Goal: Register for event/course

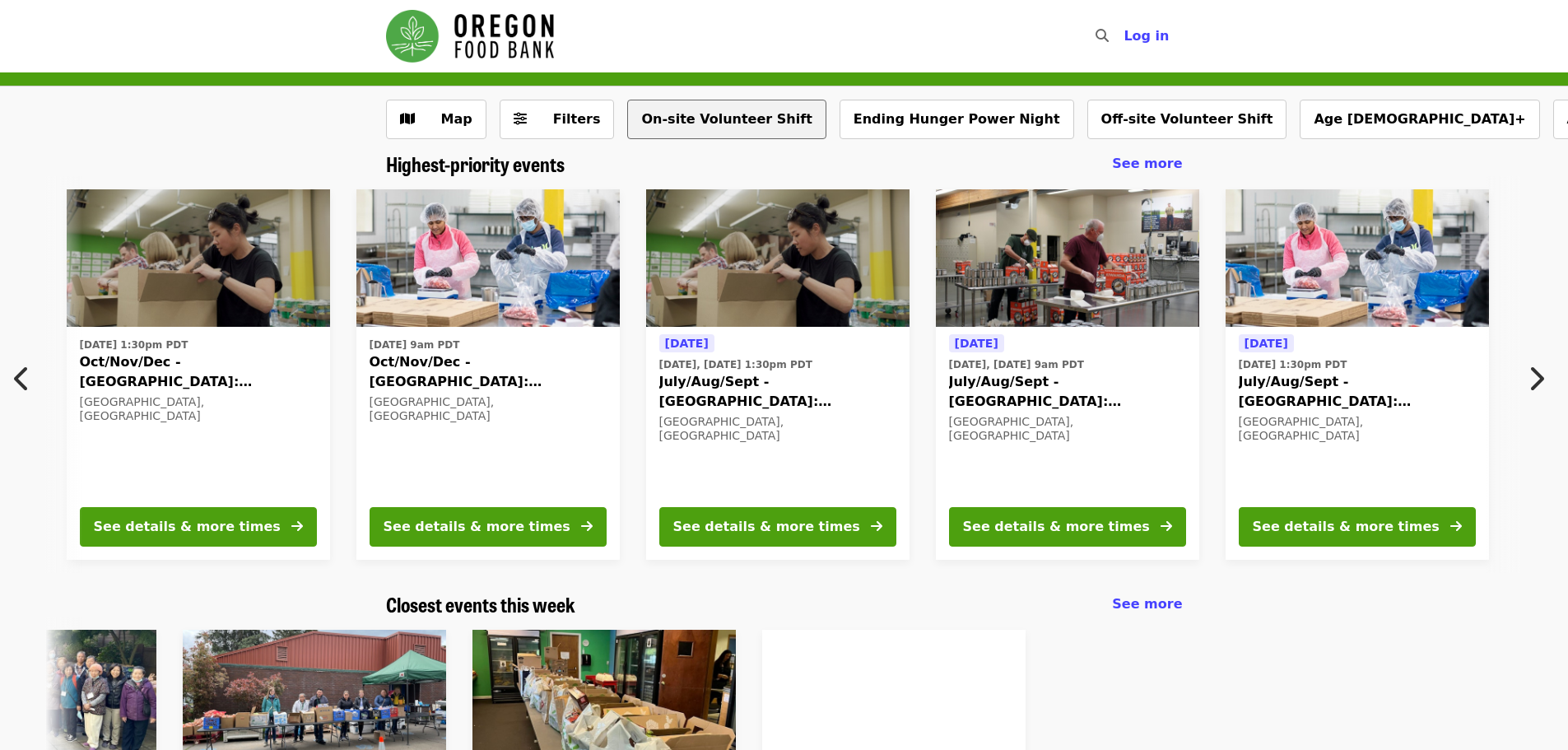
click at [649, 123] on button "On-site Volunteer Shift" at bounding box center [726, 119] width 199 height 40
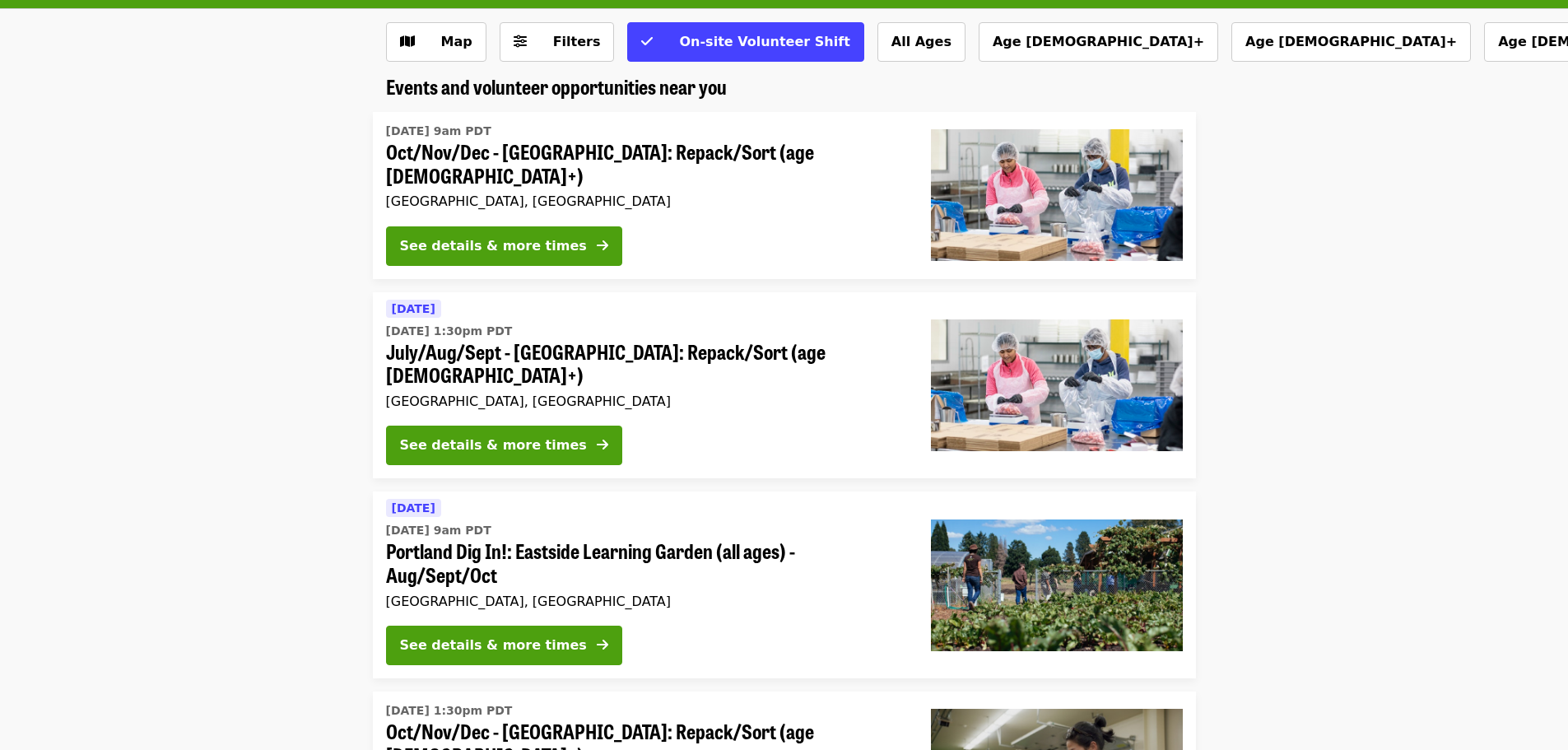
scroll to position [74, 0]
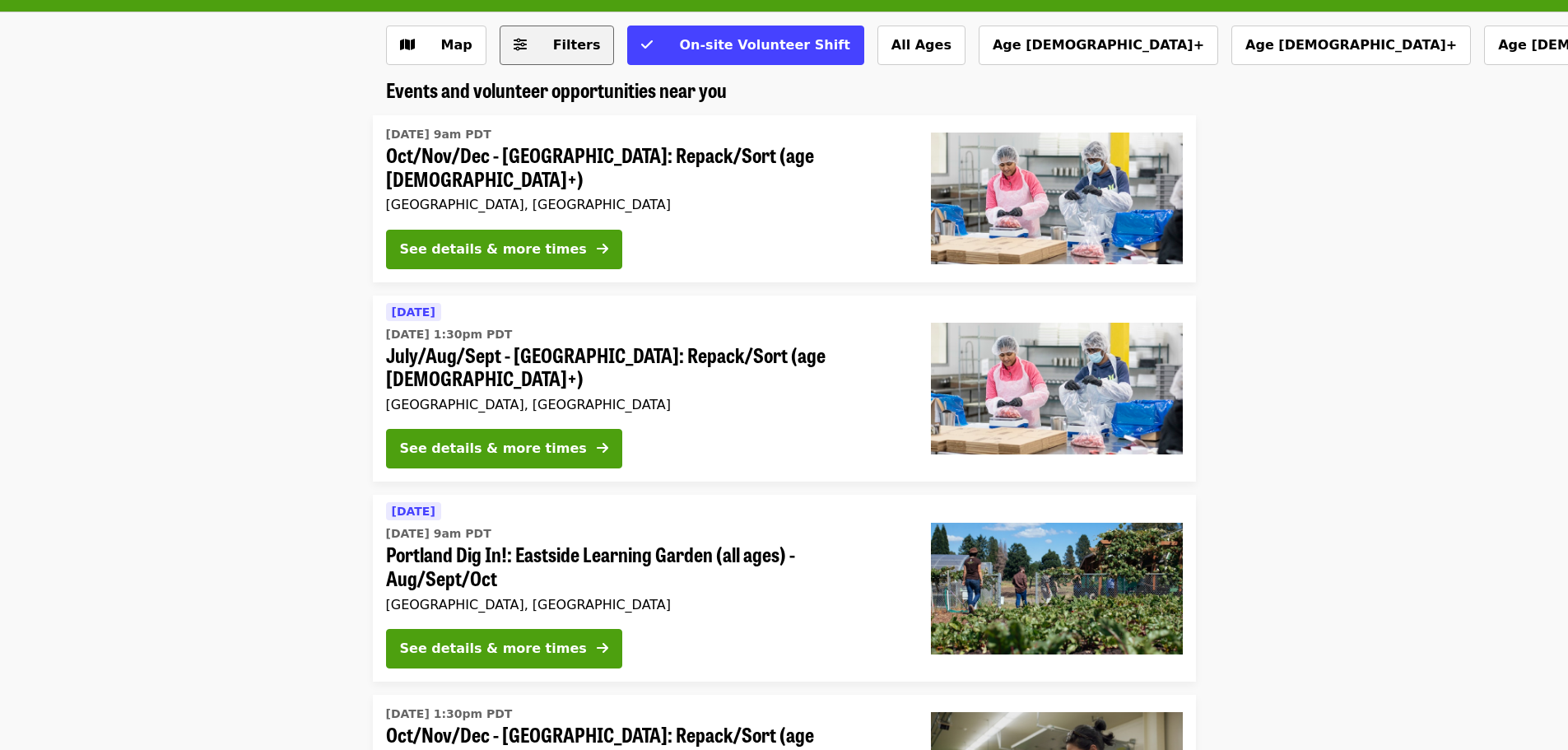
click at [540, 41] on span "Filters" at bounding box center [568, 44] width 64 height 20
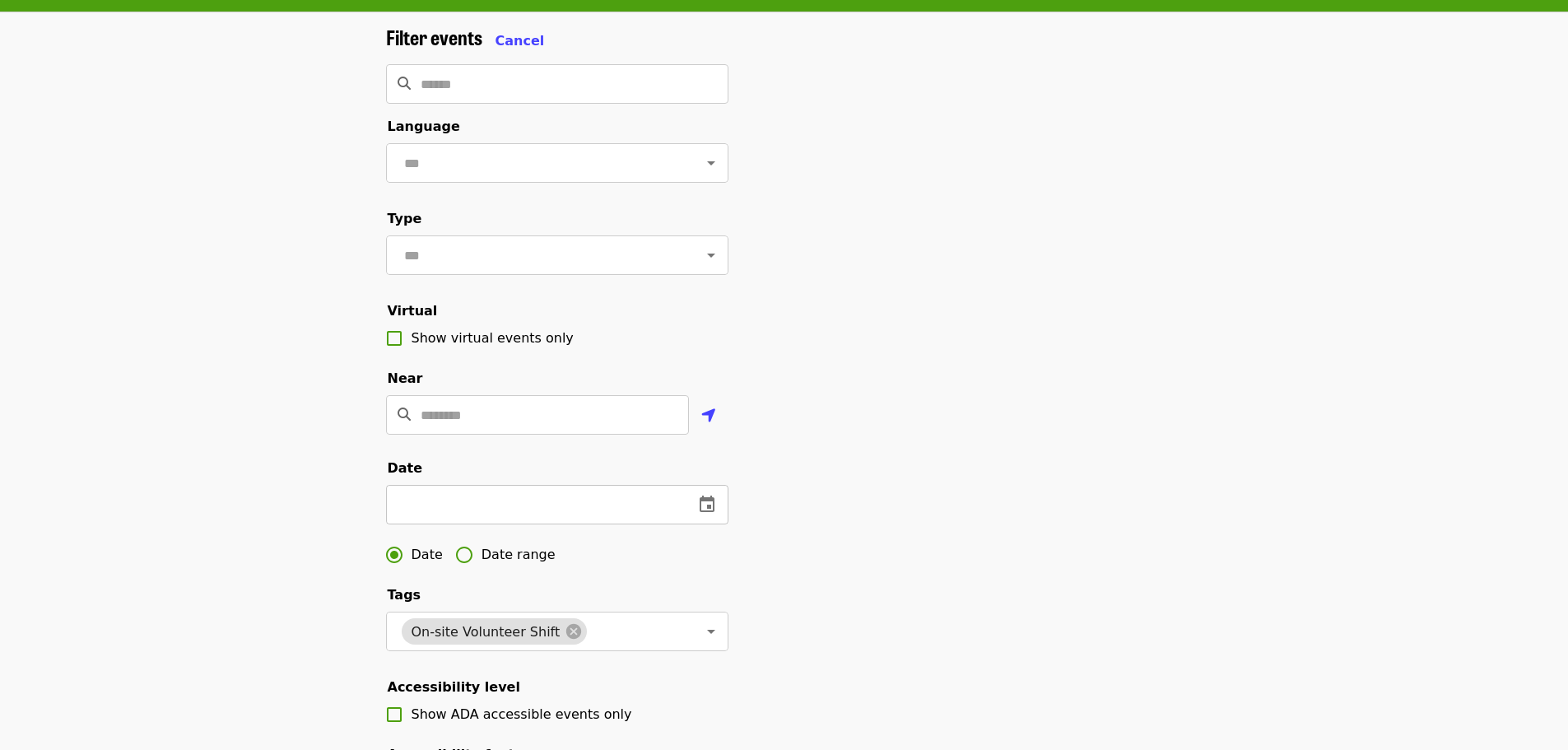
click at [698, 515] on icon "change date" at bounding box center [706, 504] width 20 height 20
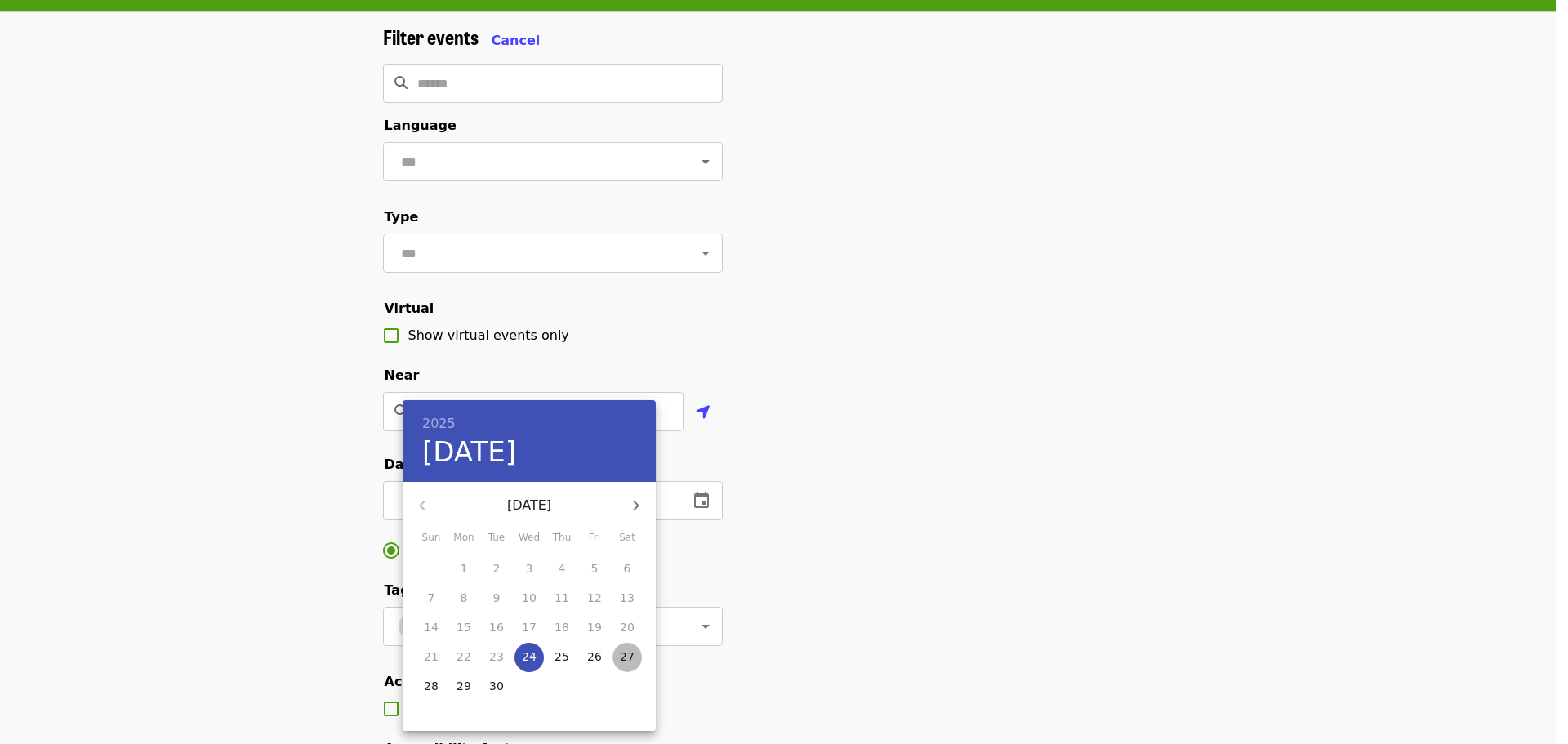
click at [626, 659] on p "27" at bounding box center [627, 656] width 15 height 16
type input "**********"
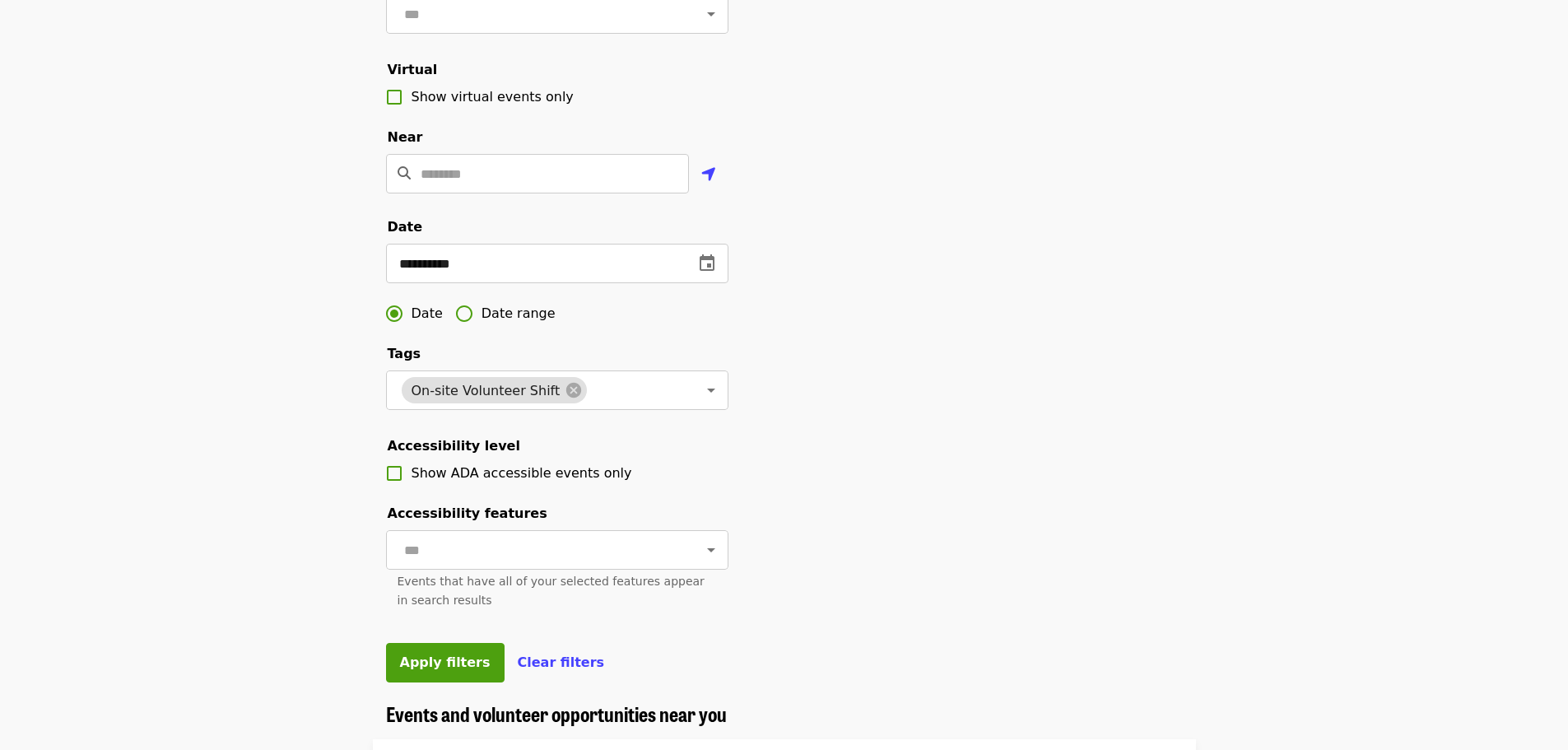
scroll to position [314, 0]
click at [447, 683] on button "Apply filters" at bounding box center [444, 664] width 118 height 40
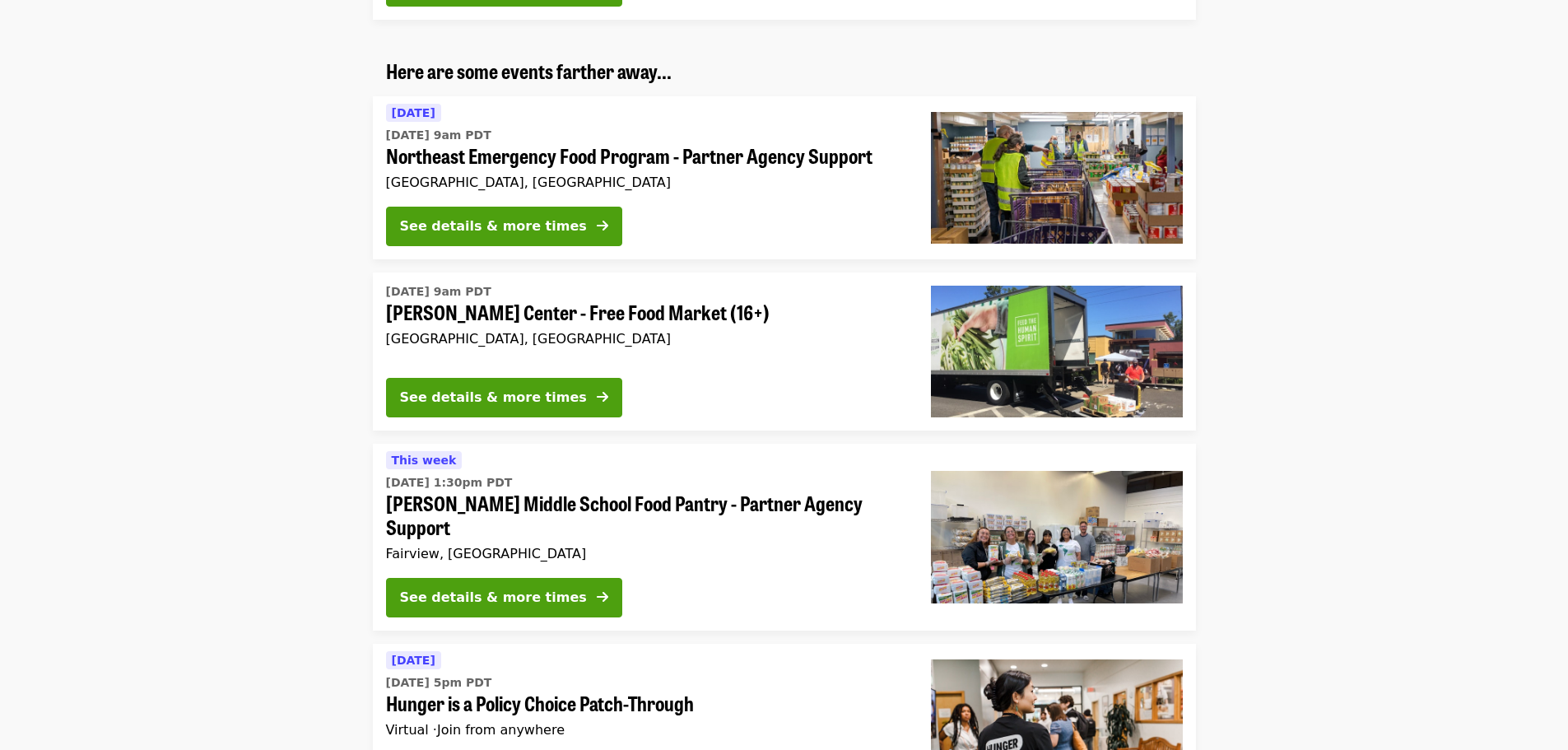
scroll to position [4218, 0]
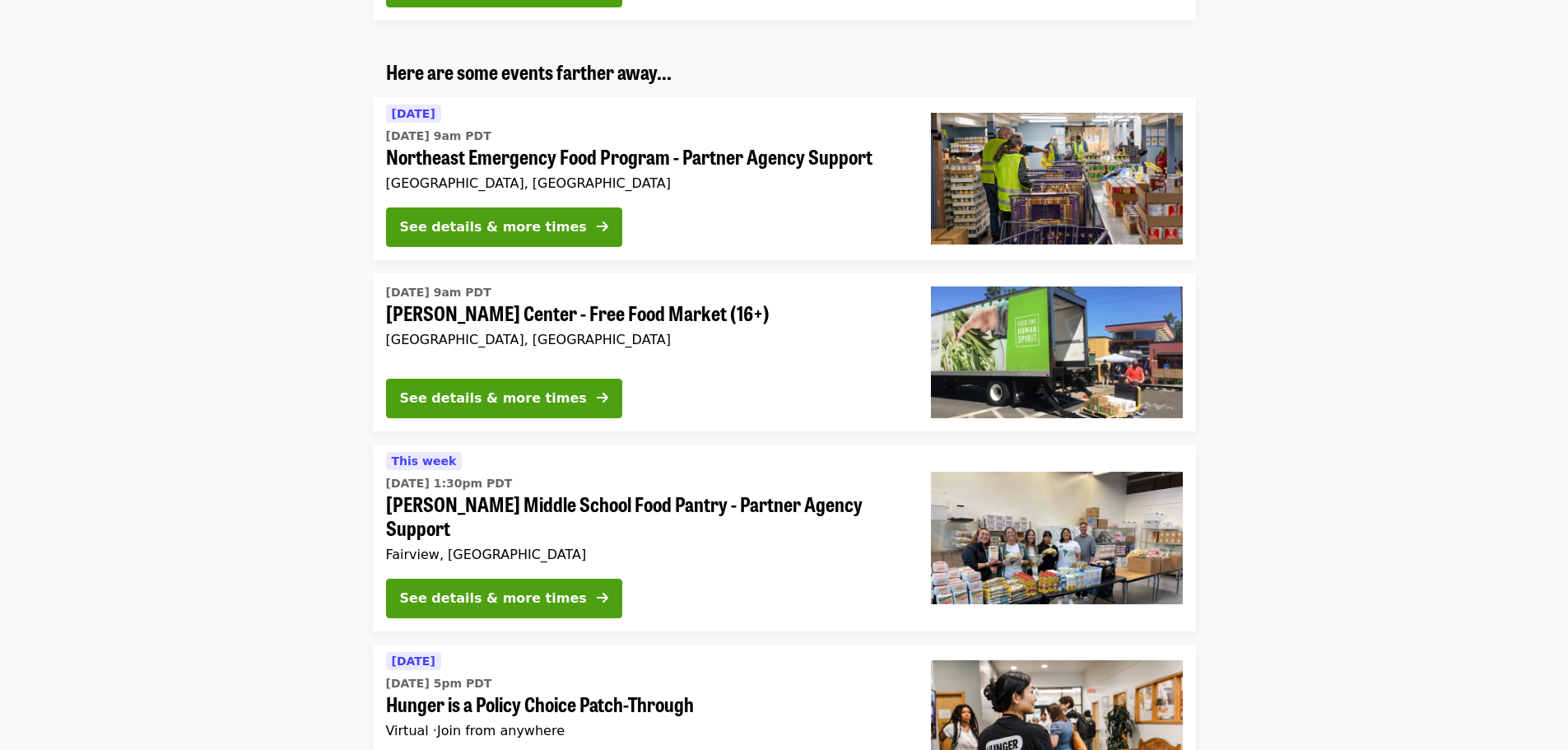
click at [626, 547] on div "Fairview, OR" at bounding box center [645, 554] width 518 height 16
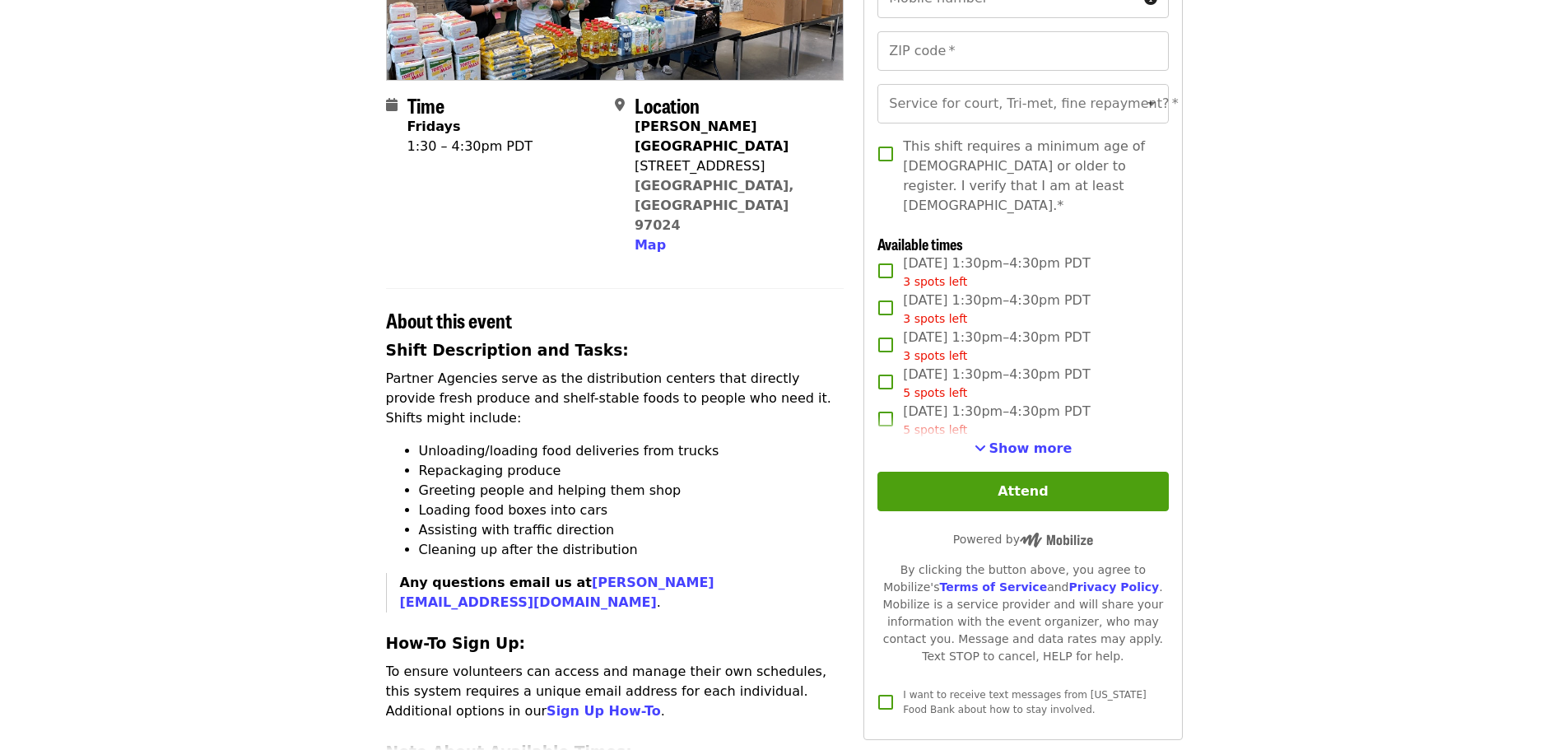
scroll to position [316, 0]
click at [1003, 440] on span "Show more" at bounding box center [1031, 447] width 83 height 16
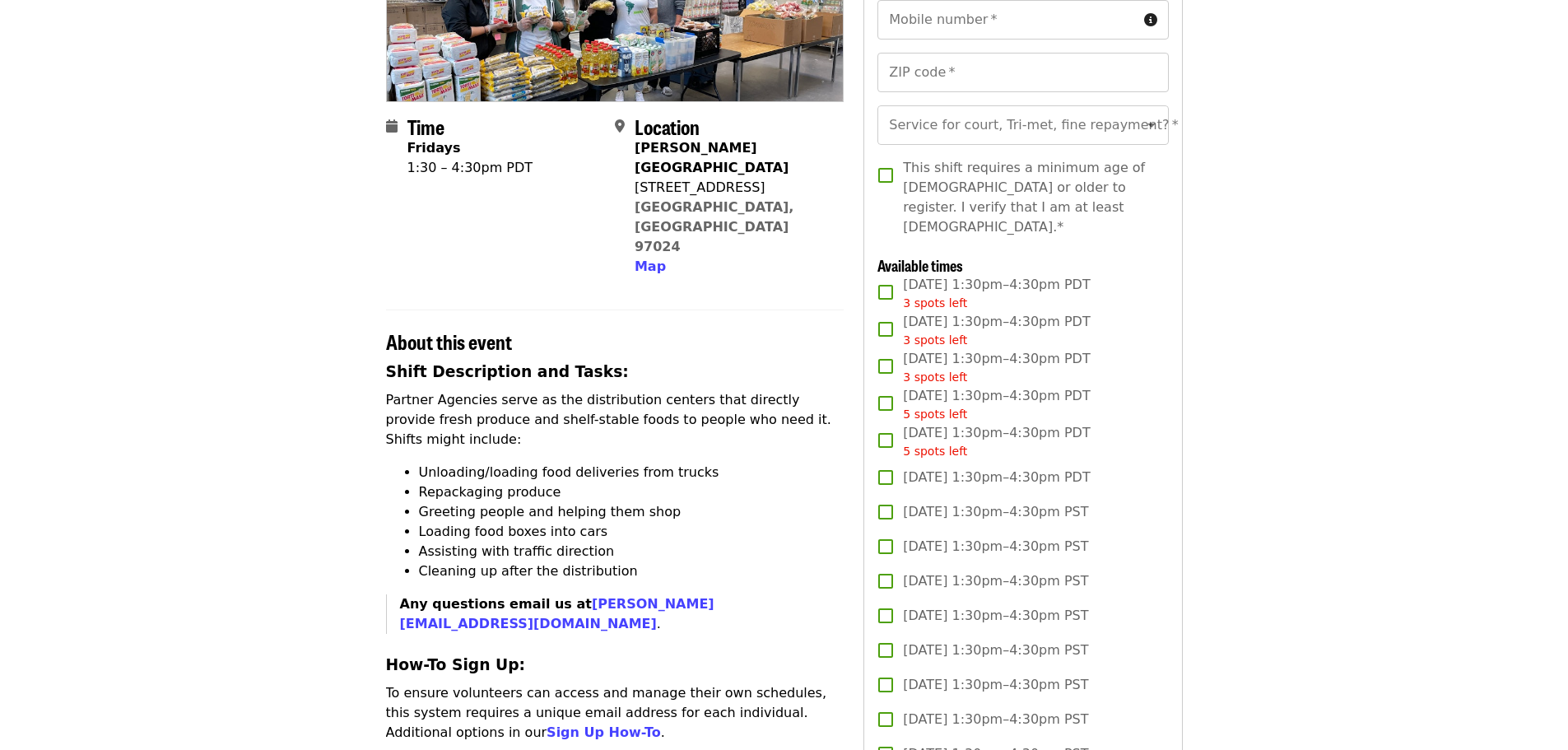
scroll to position [296, 0]
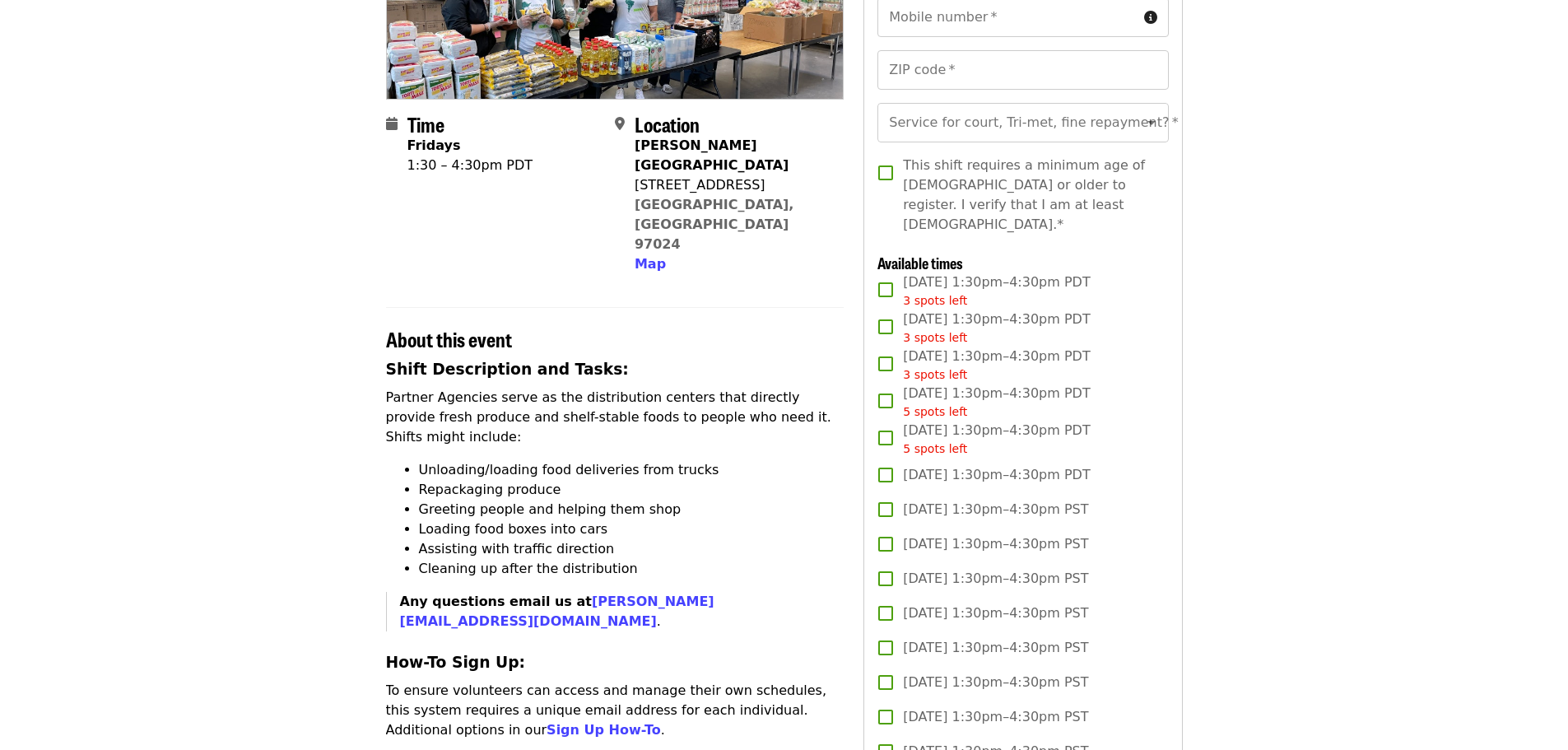
click at [635, 175] on div "1200 NE 201st Ave" at bounding box center [732, 184] width 196 height 20
click at [656, 256] on span "Map" at bounding box center [650, 264] width 31 height 16
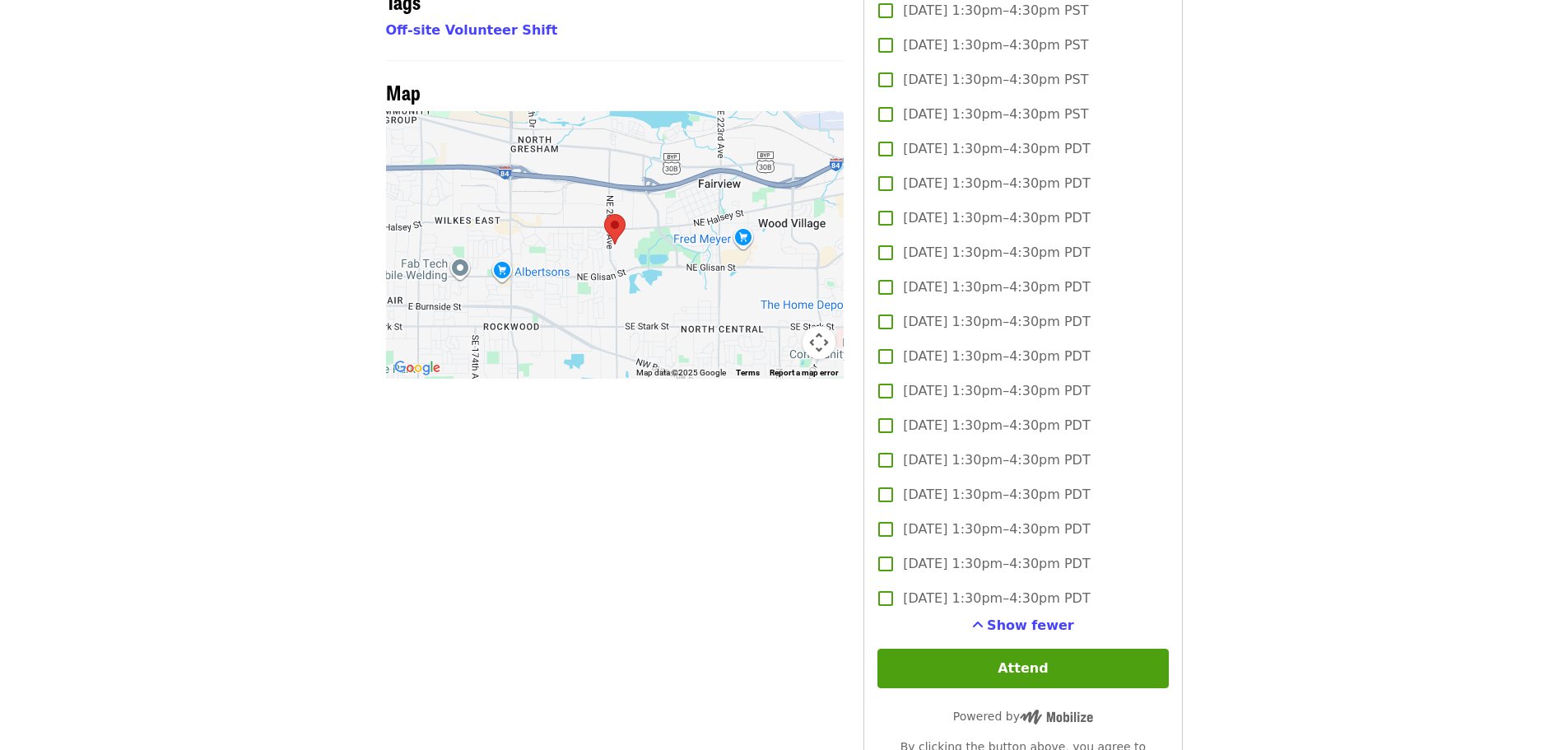
scroll to position [1280, 0]
click at [629, 192] on div at bounding box center [615, 244] width 459 height 268
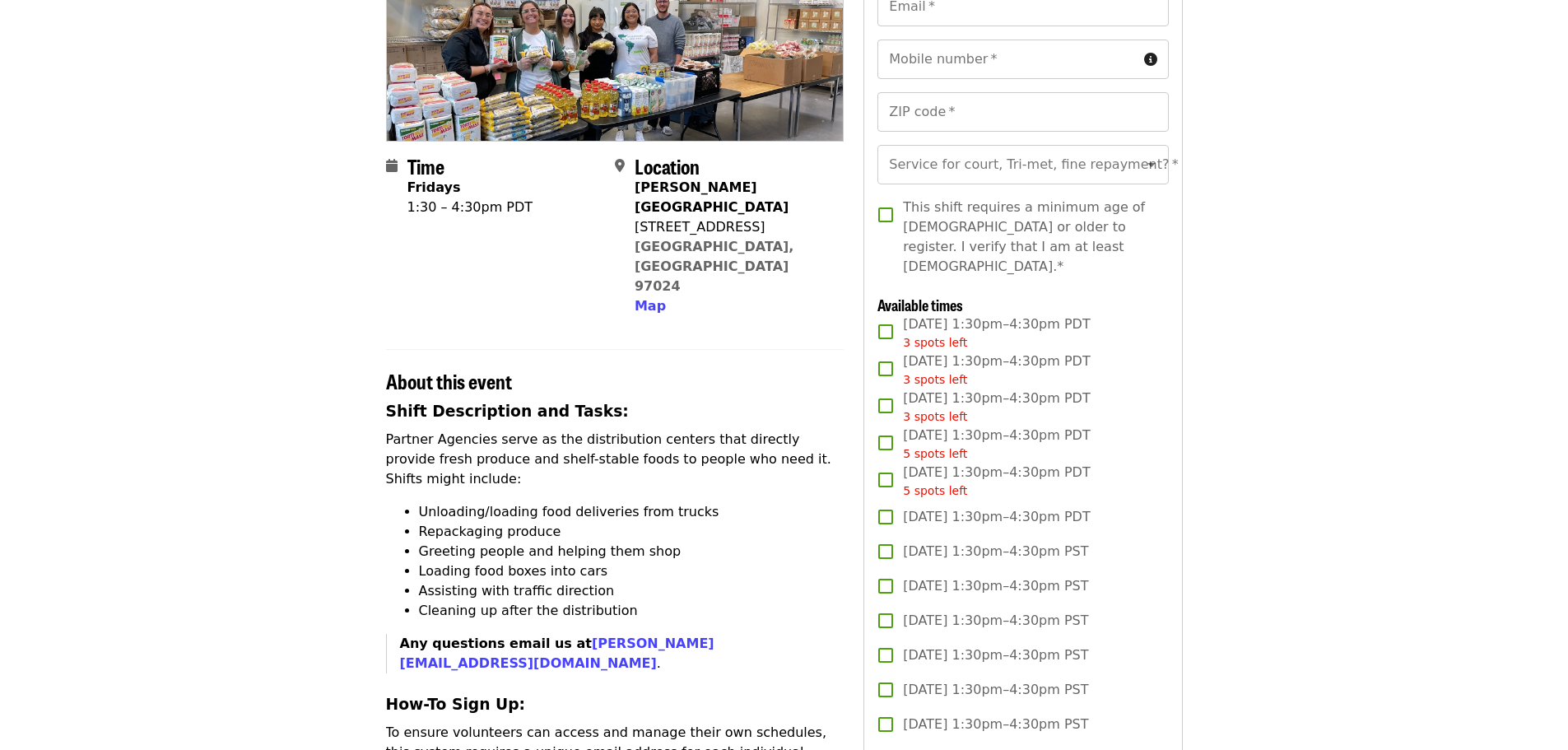
scroll to position [257, 0]
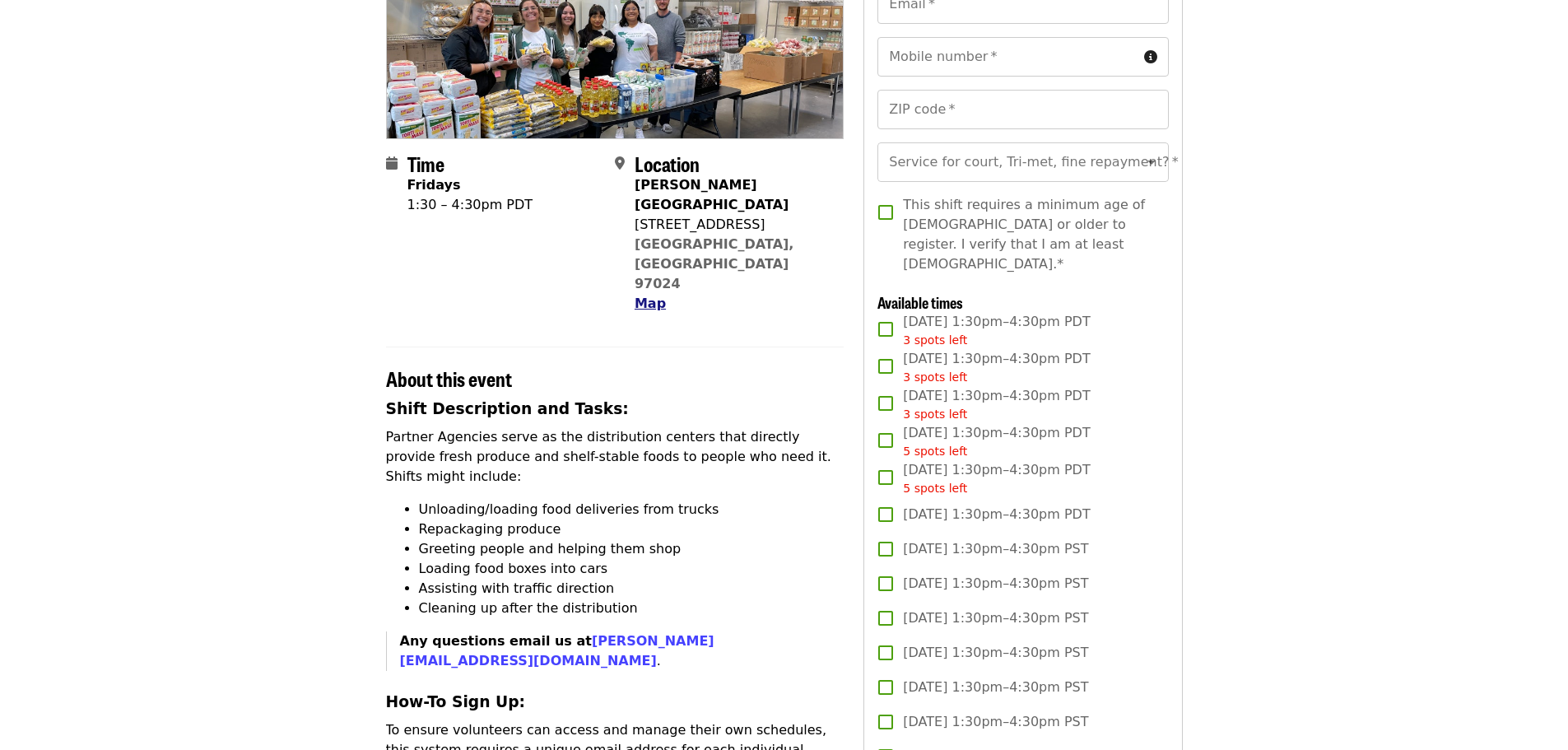
click at [642, 295] on span "Map" at bounding box center [650, 303] width 31 height 16
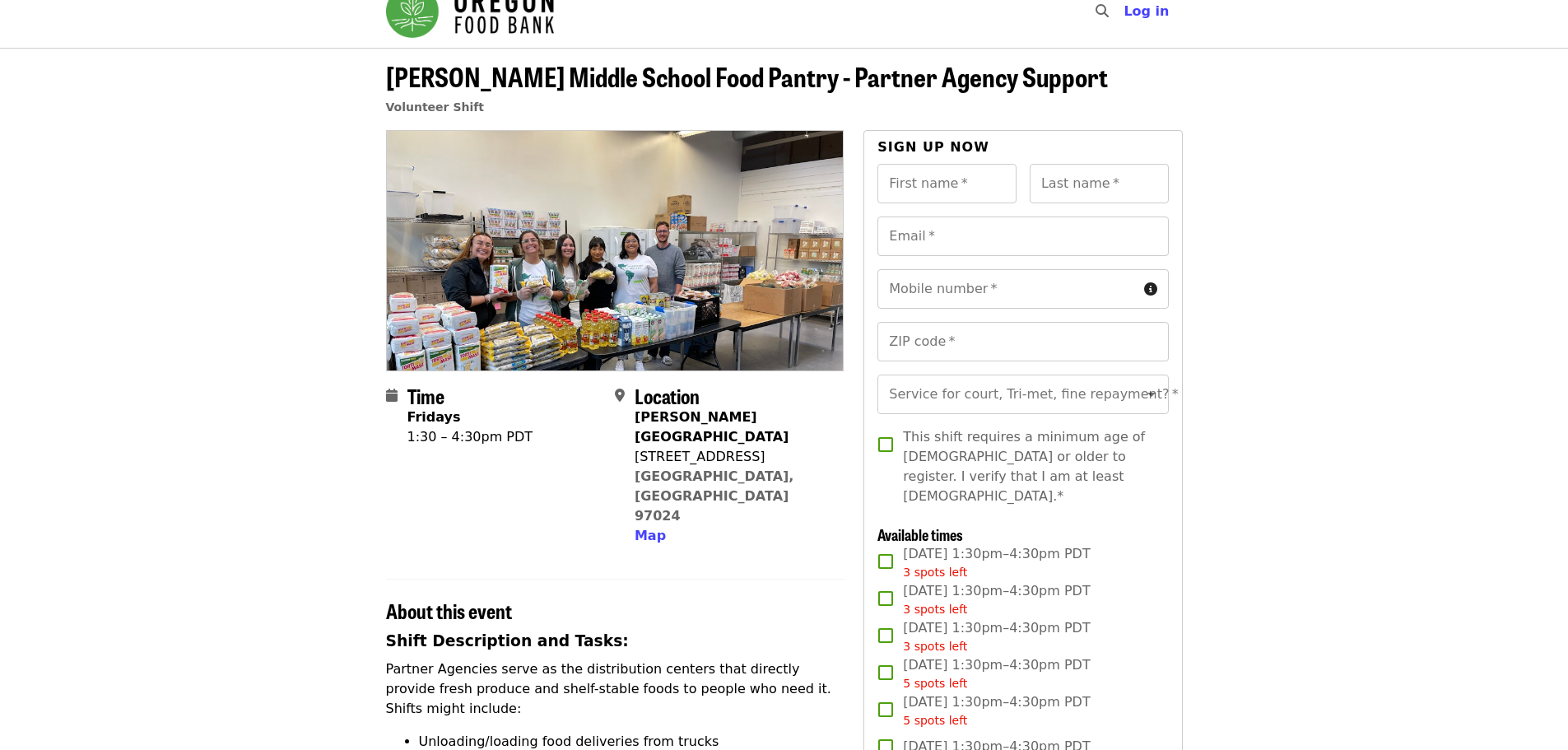
scroll to position [24, 0]
drag, startPoint x: 636, startPoint y: 438, endPoint x: 764, endPoint y: 460, distance: 129.9
click at [764, 460] on div "Reynolds Middle School 1200 NE 201st Ave Fairview, OR 97024 Map" at bounding box center [732, 478] width 196 height 138
copy span "1200 NE 201st Ave Fairview, OR 97024"
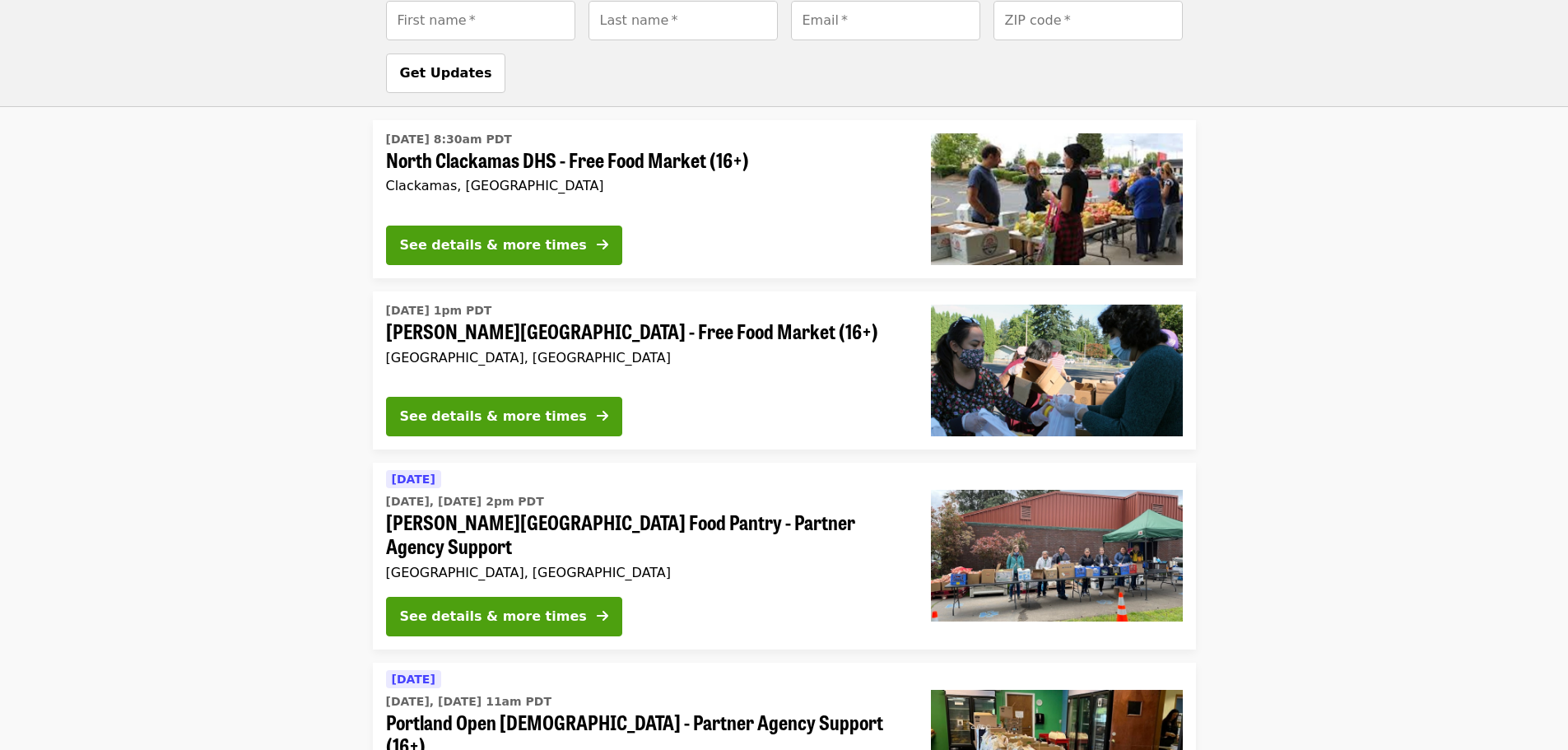
scroll to position [2255, 0]
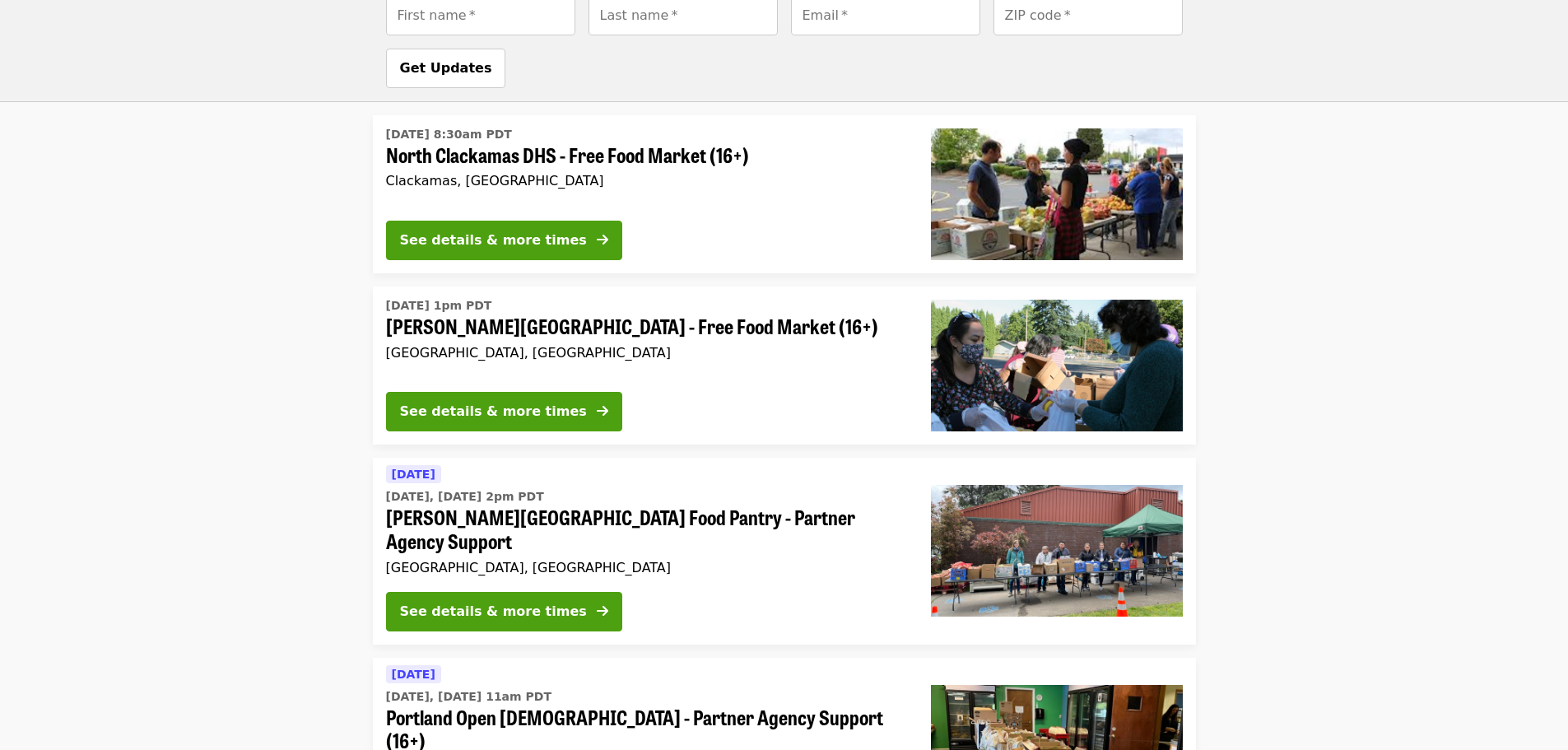
click at [591, 317] on div "Fri, Oct 3 @ 1pm PDT Sitton Elementary - Free Food Market (16+) Portland, OR" at bounding box center [645, 336] width 518 height 86
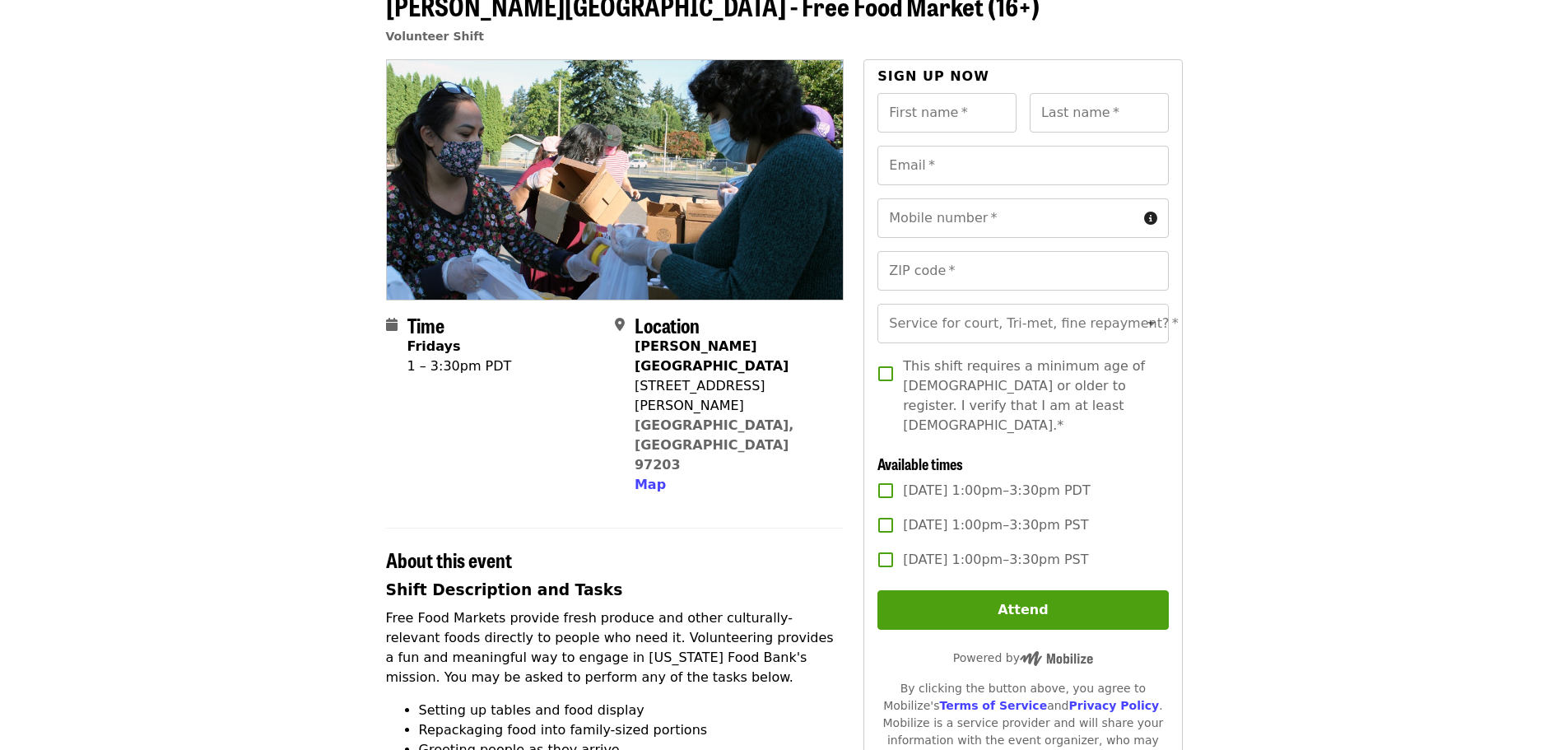
scroll to position [169, 0]
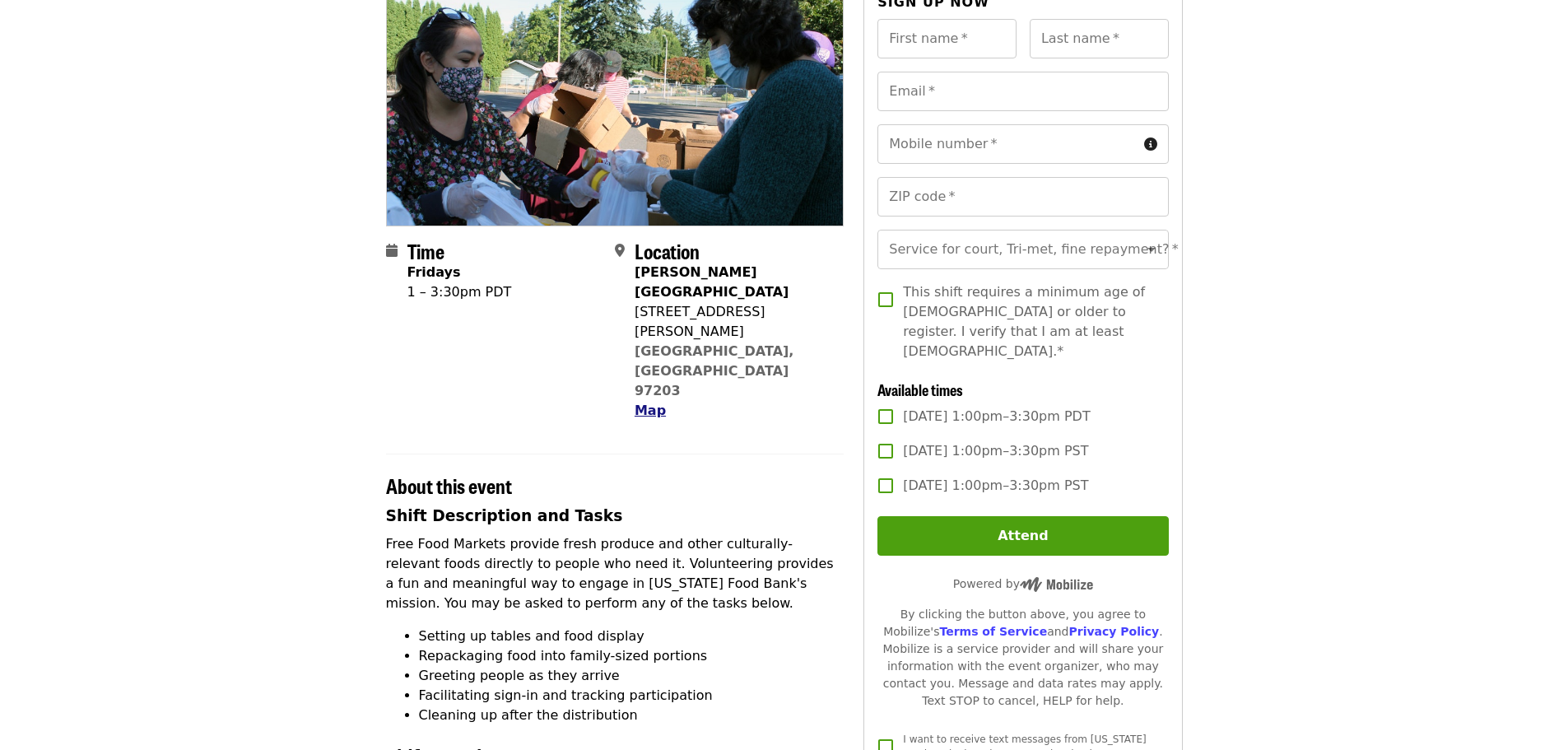
click at [646, 403] on span "Map" at bounding box center [650, 410] width 31 height 16
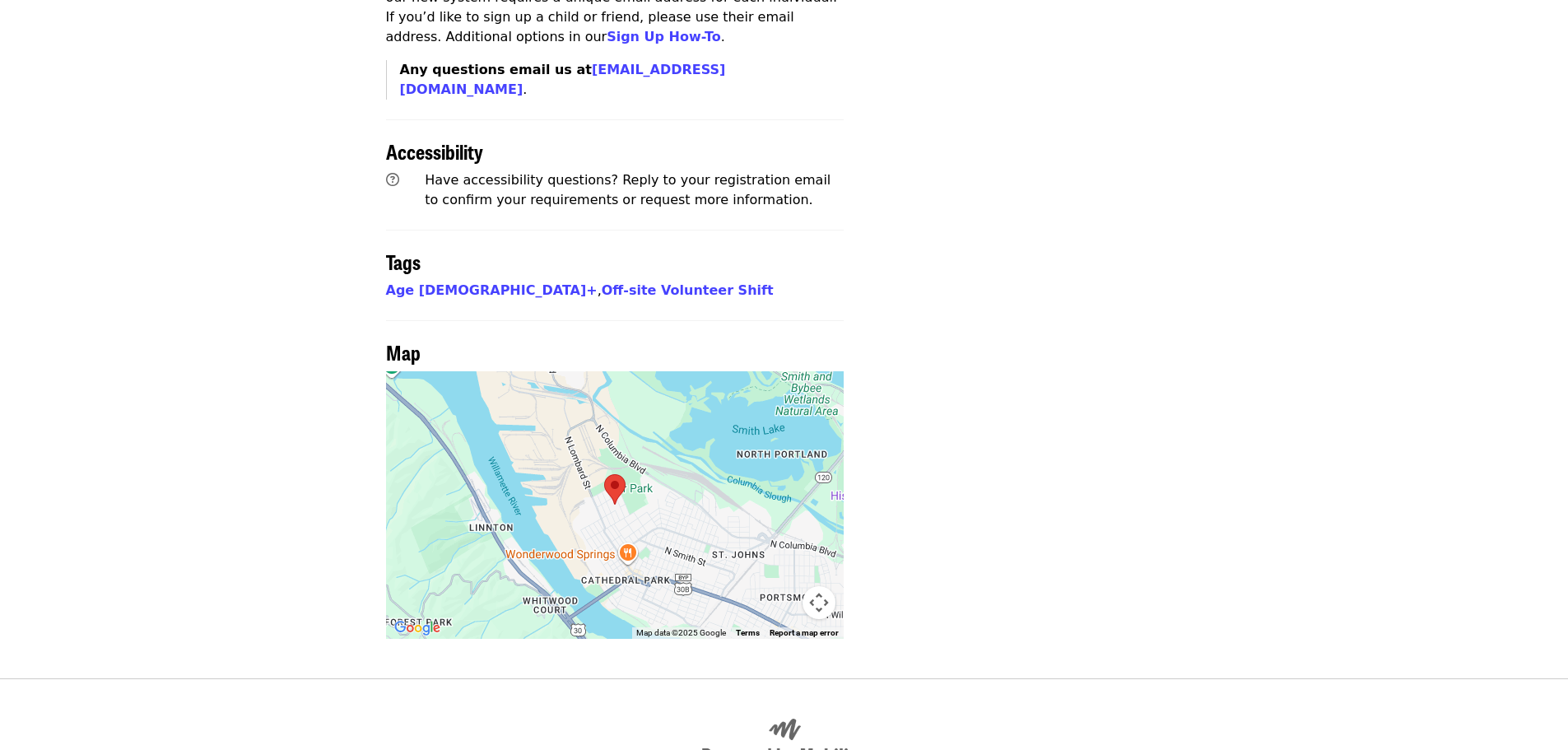
scroll to position [1245, 0]
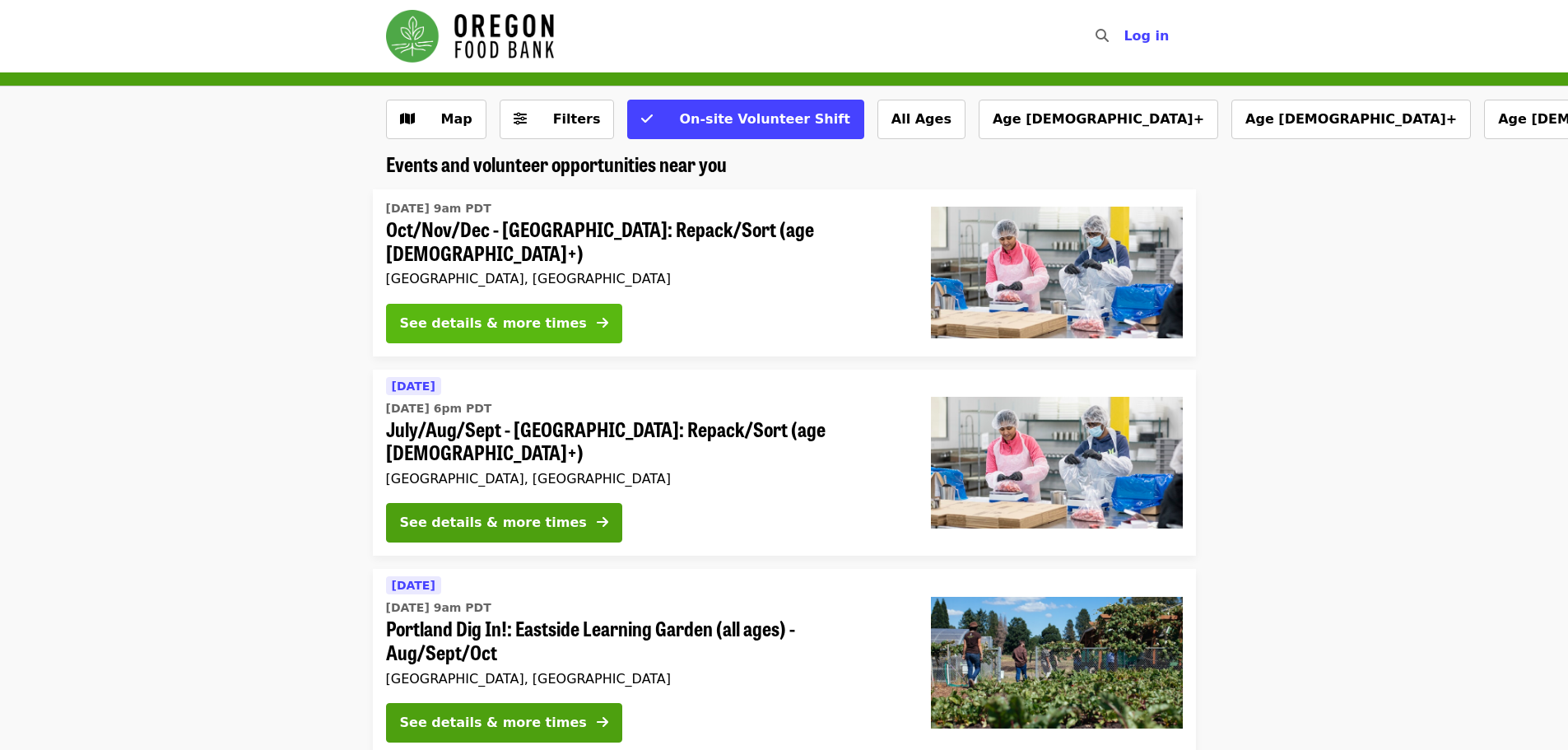
click at [555, 304] on button "See details & more times" at bounding box center [504, 323] width 236 height 40
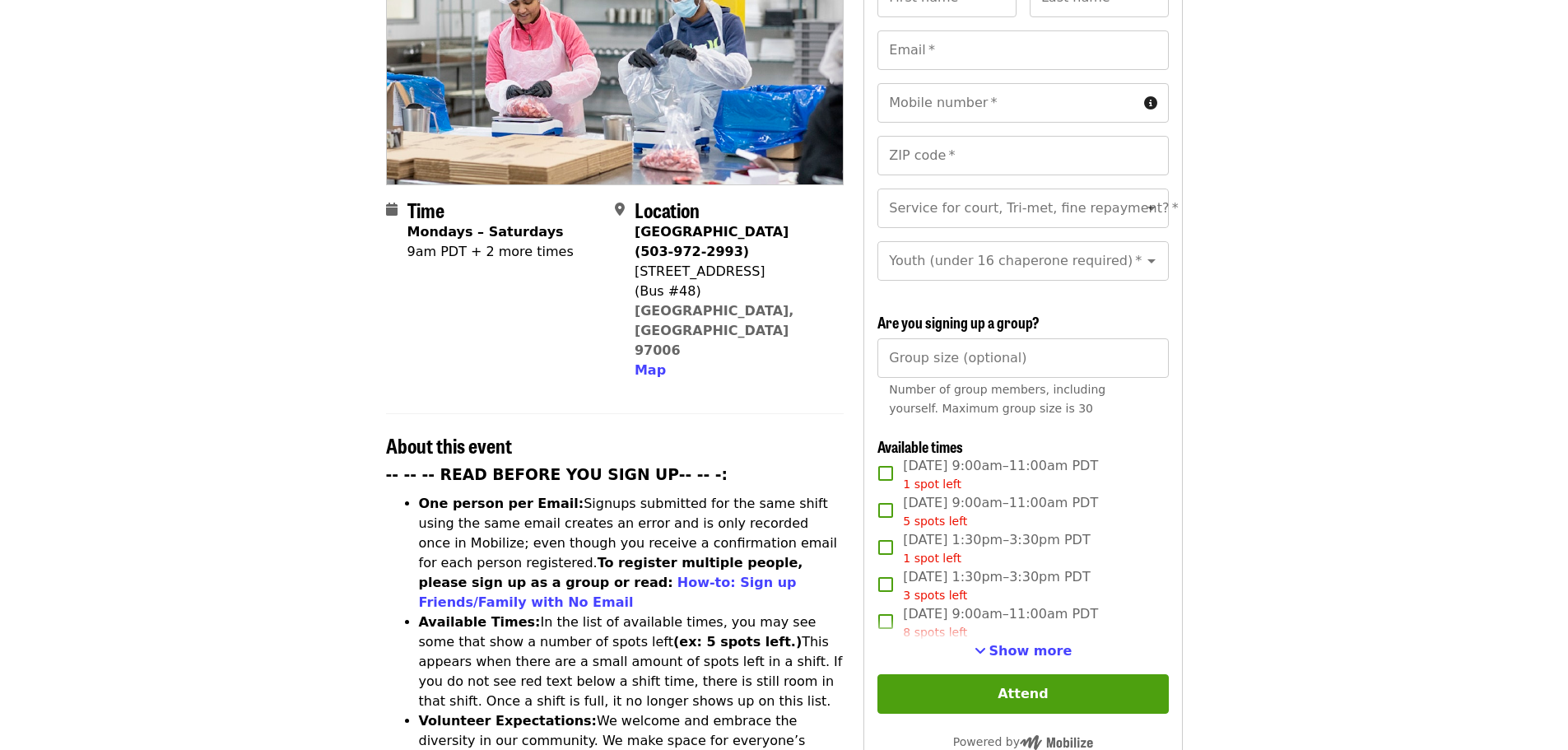
scroll to position [265, 0]
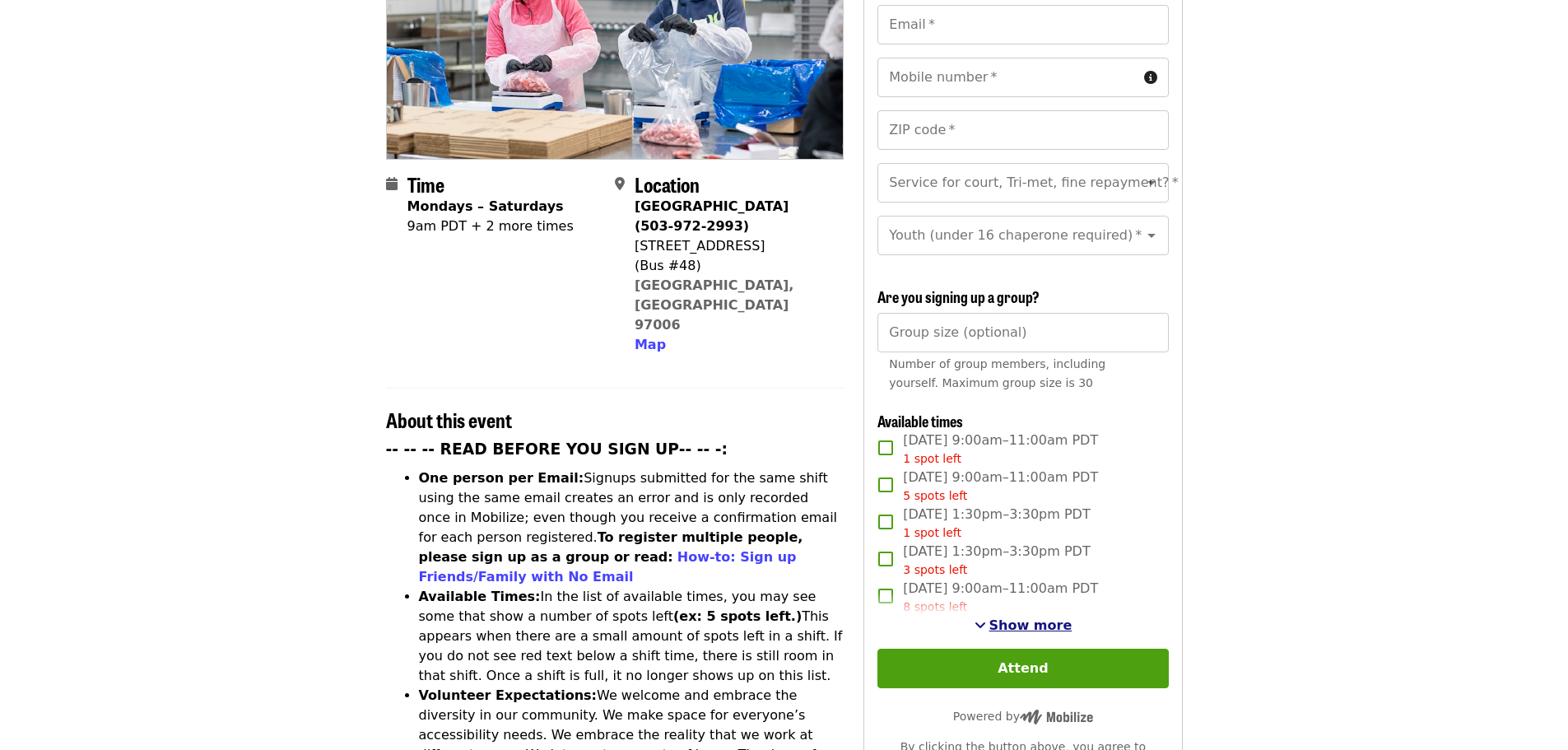
click at [1003, 618] on span "Show more" at bounding box center [1031, 625] width 83 height 16
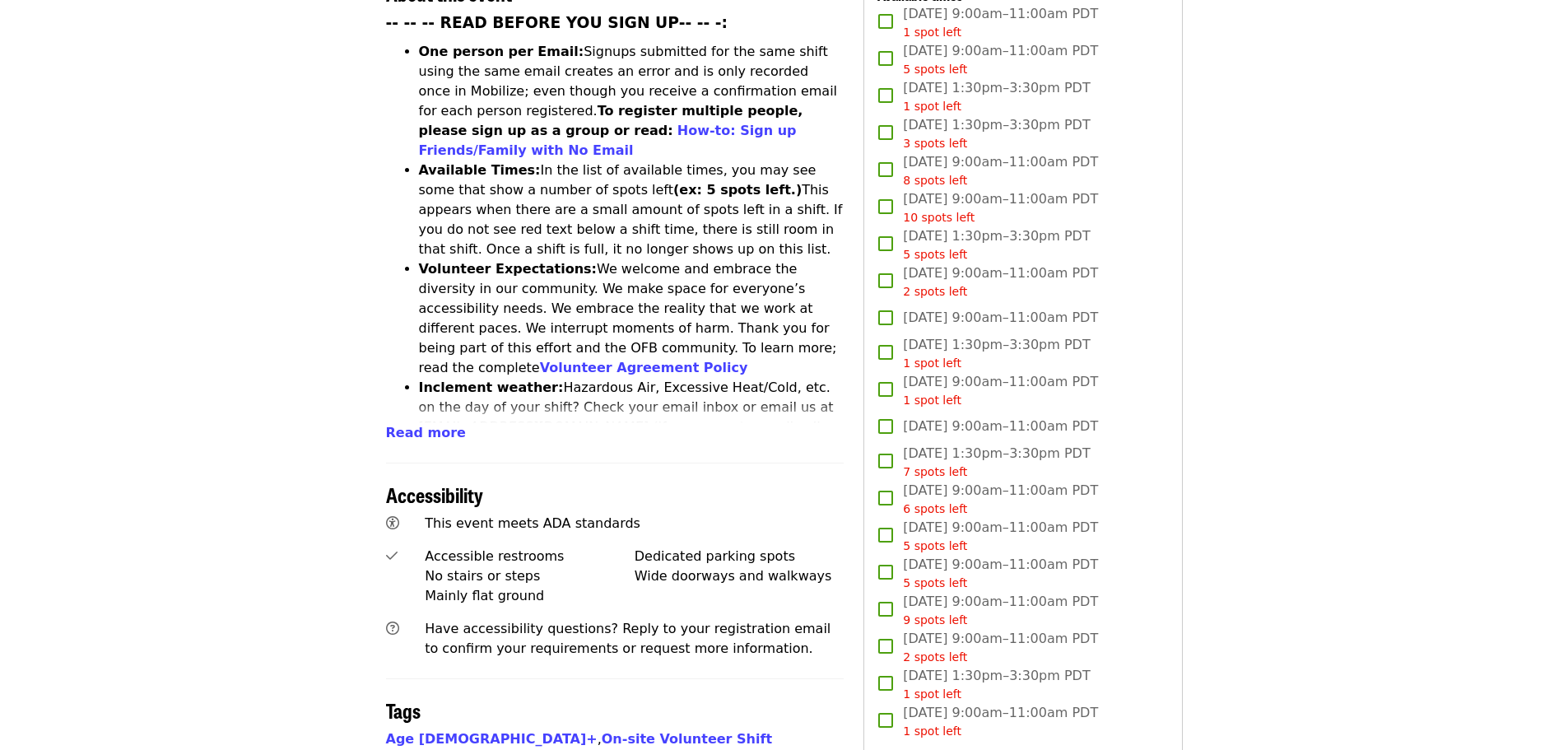
scroll to position [701, 0]
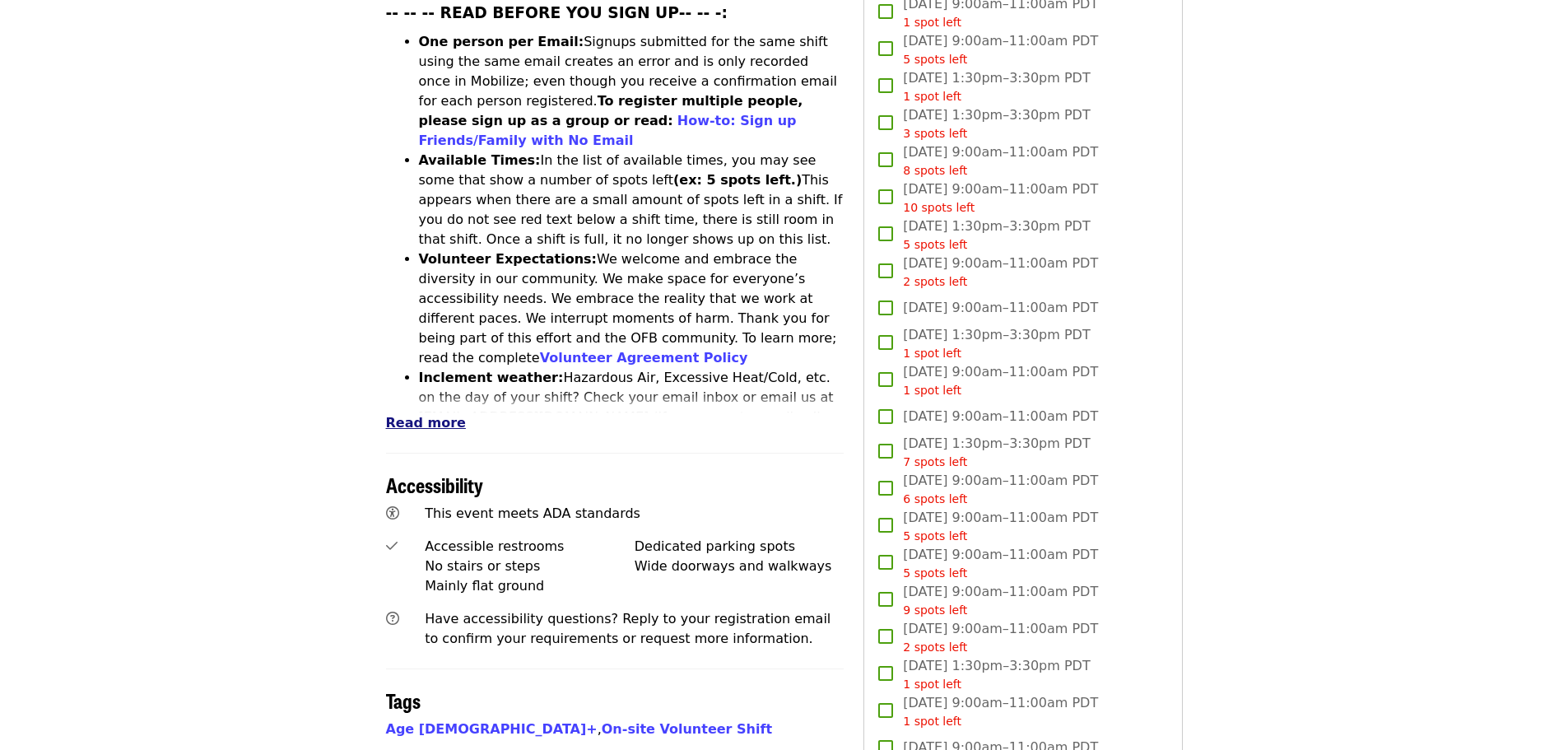
click at [427, 415] on span "Read more" at bounding box center [426, 423] width 79 height 16
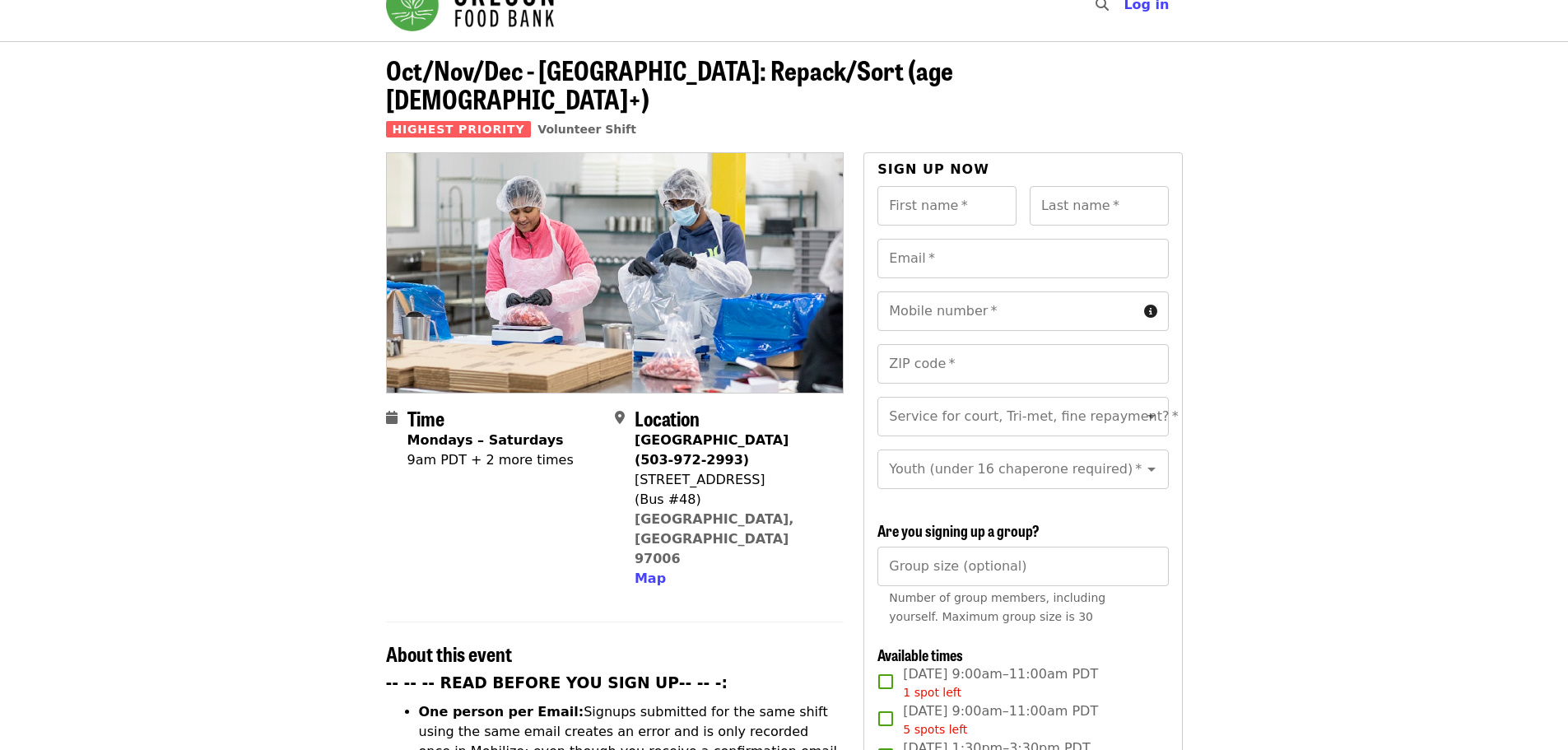
scroll to position [0, 0]
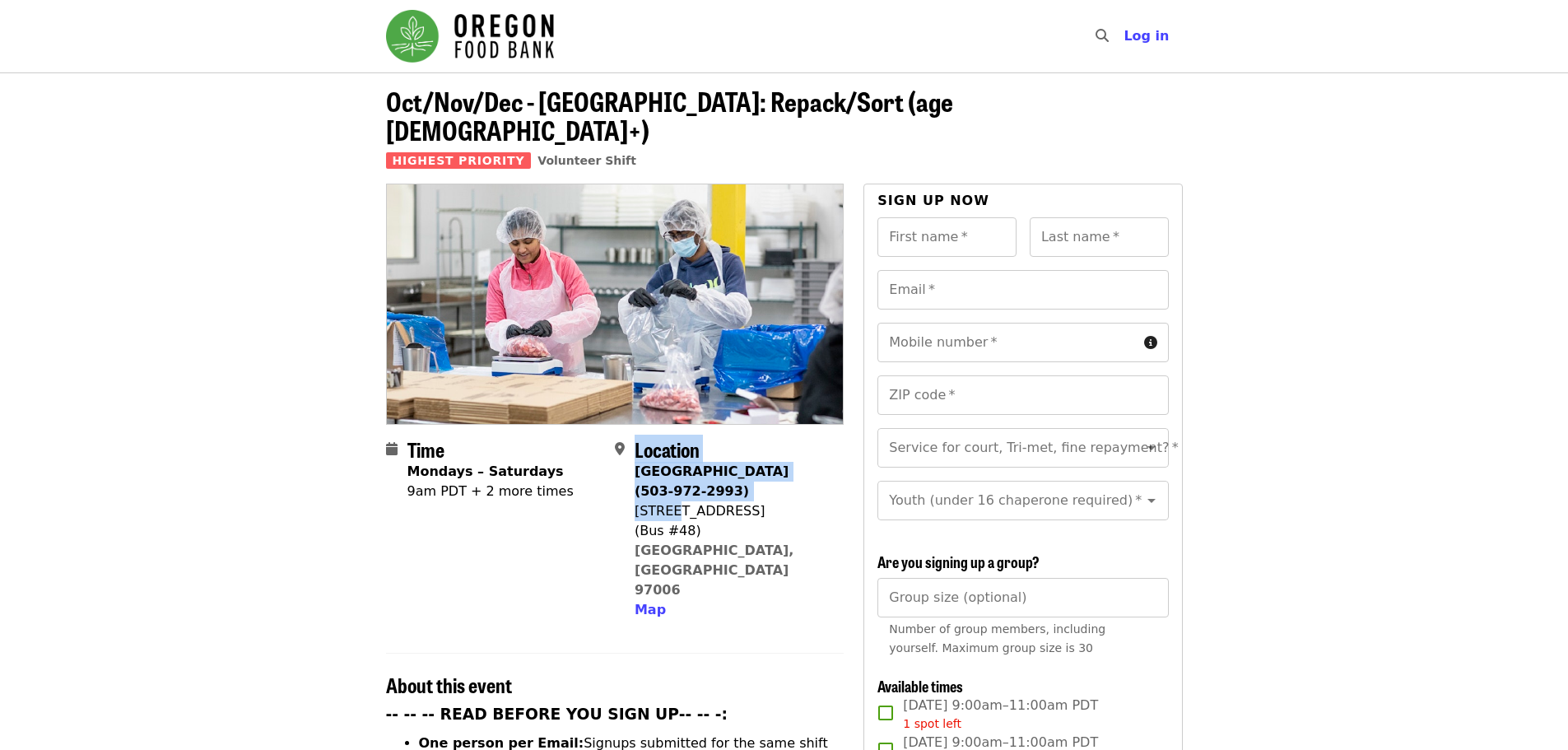
drag, startPoint x: 631, startPoint y: 437, endPoint x: 681, endPoint y: 484, distance: 68.6
click at [681, 484] on div "Location [GEOGRAPHIC_DATA] (503-972-2993) [STREET_ADDRESS] Map" at bounding box center [723, 529] width 216 height 182
click at [681, 501] on div "[STREET_ADDRESS]" at bounding box center [732, 511] width 196 height 20
drag, startPoint x: 637, startPoint y: 445, endPoint x: 759, endPoint y: 523, distance: 144.8
click at [759, 523] on span "[GEOGRAPHIC_DATA] (503-972-2993) [STREET_ADDRESS] Map" at bounding box center [732, 540] width 196 height 158
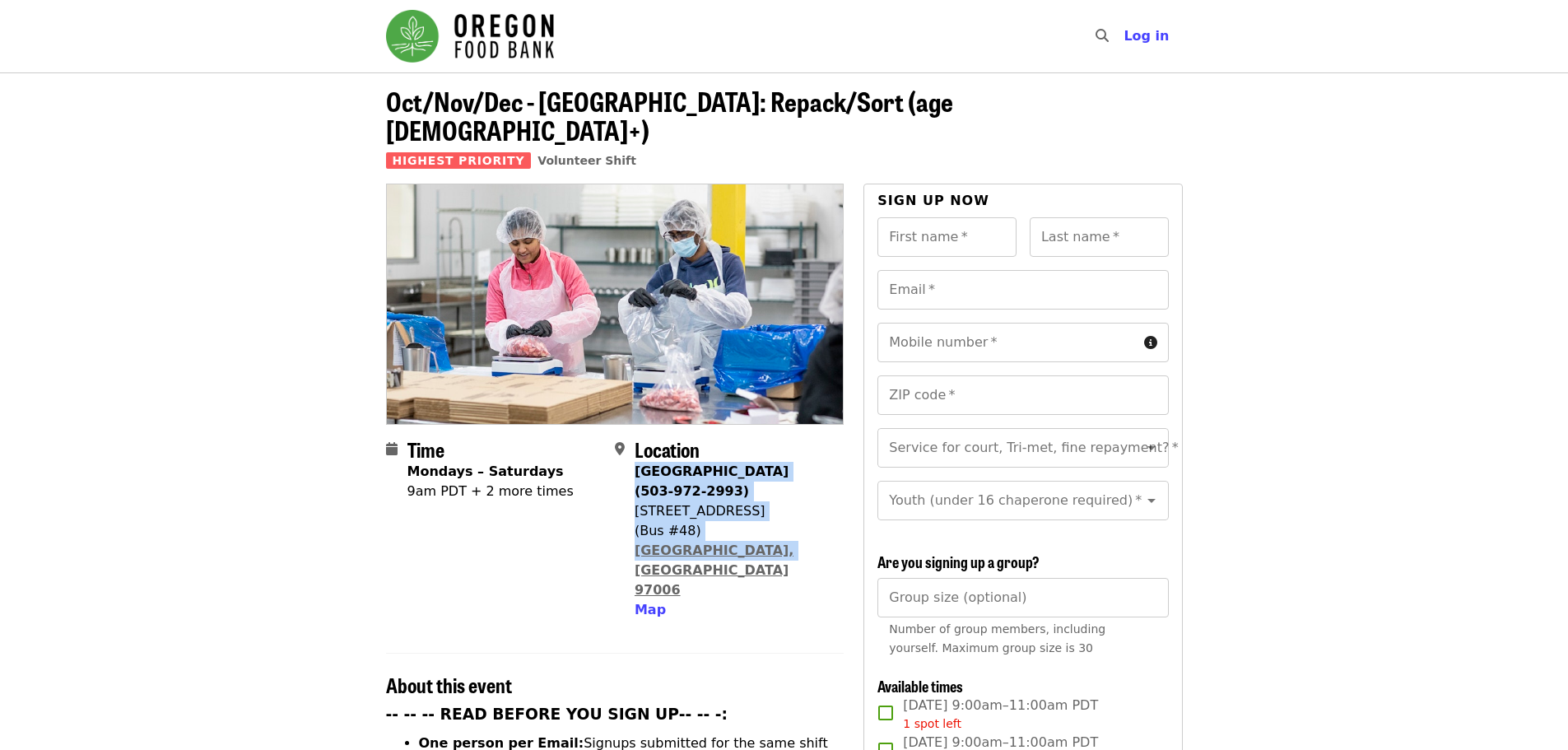
copy span "[GEOGRAPHIC_DATA] (503-972-2993) [STREET_ADDRESS]"
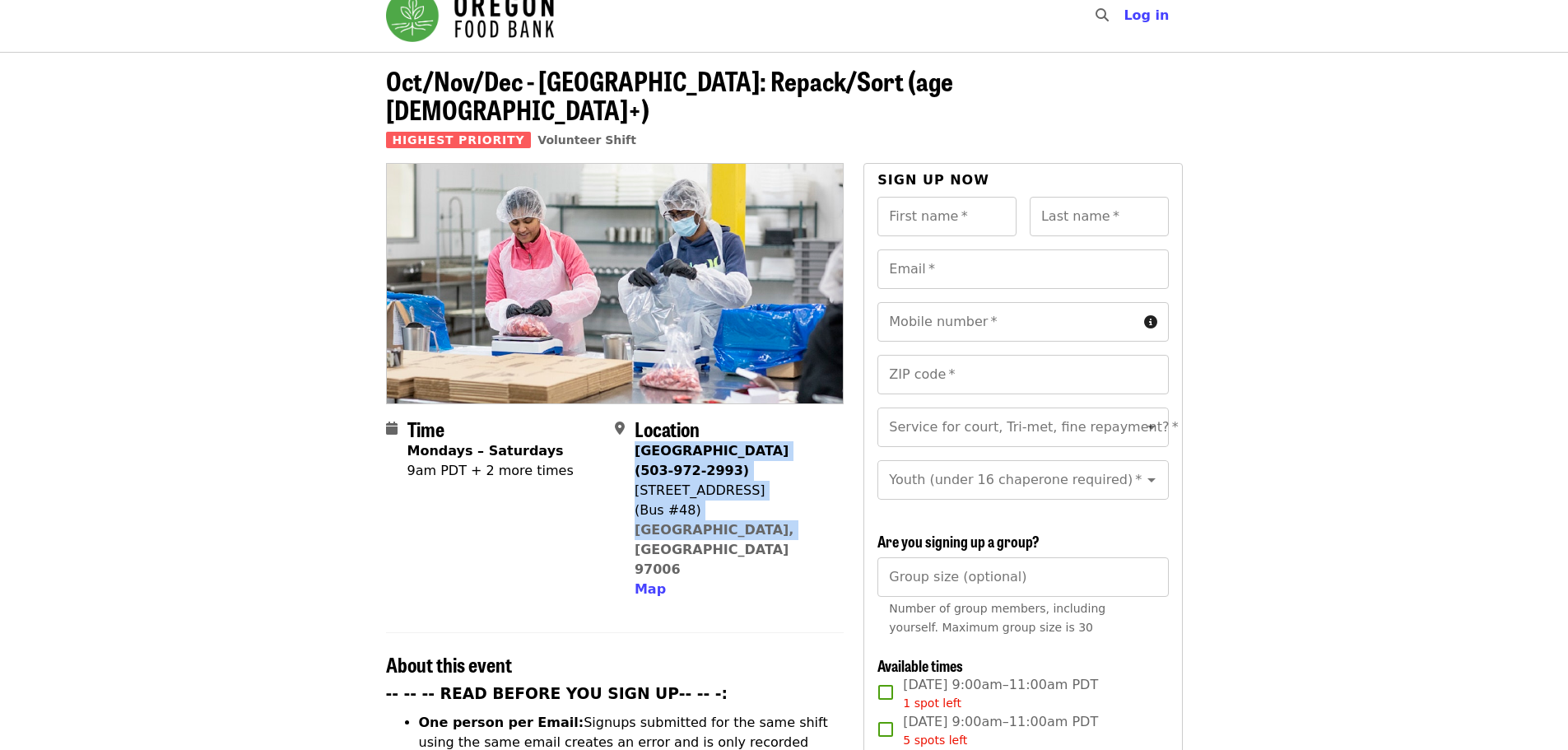
scroll to position [22, 0]
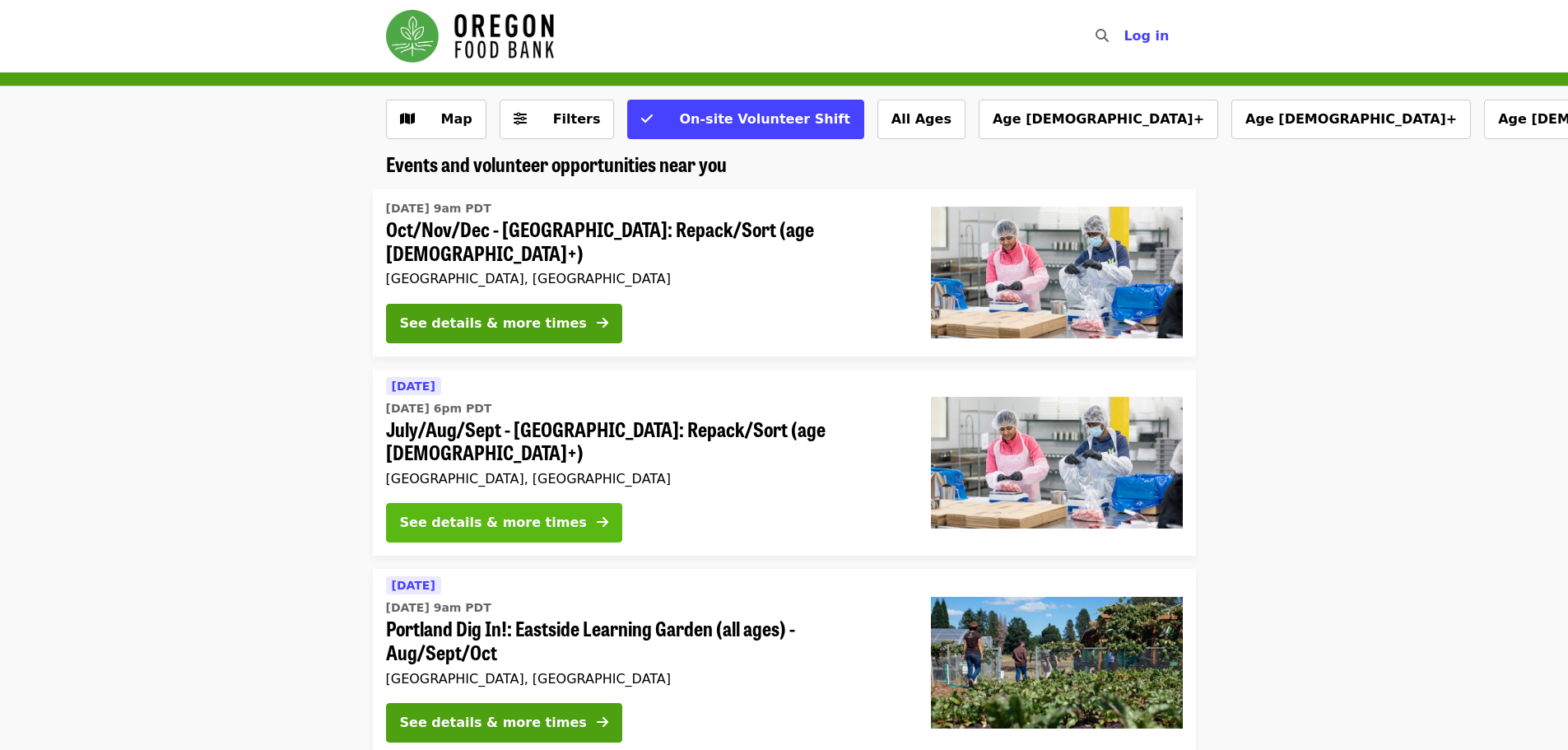
click at [516, 513] on div "See details & more times" at bounding box center [494, 522] width 187 height 20
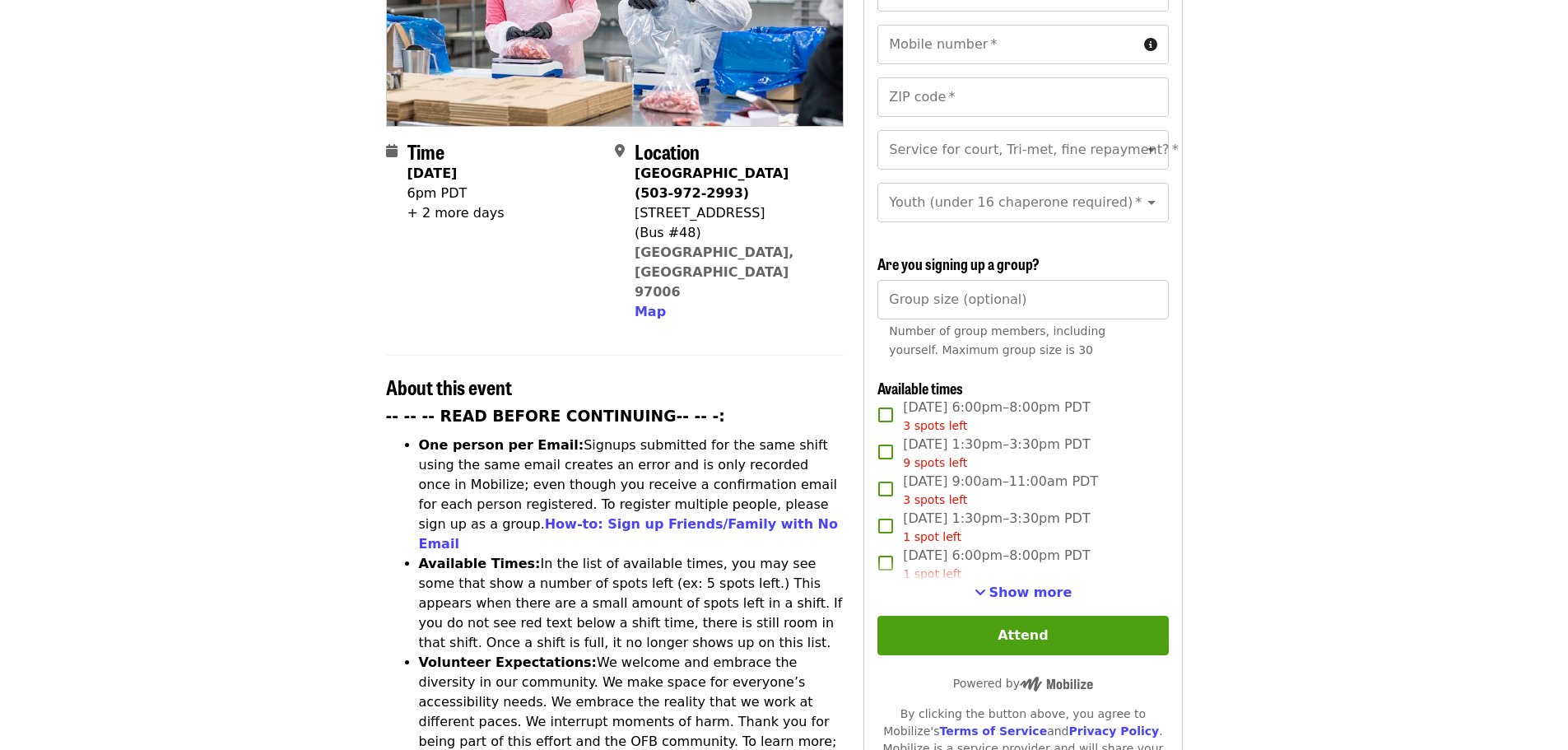
scroll to position [365, 0]
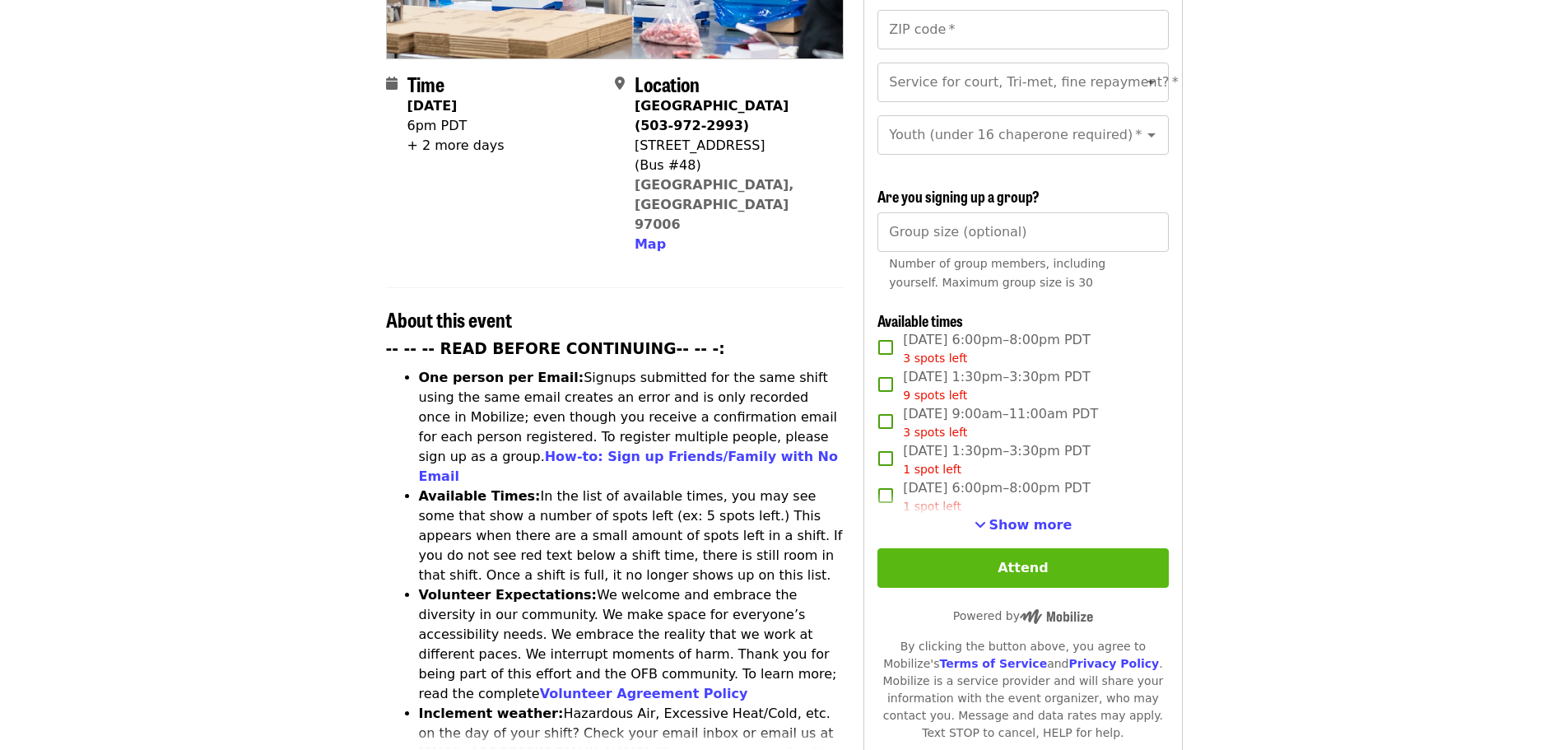
click at [990, 556] on button "Attend" at bounding box center [1022, 568] width 290 height 40
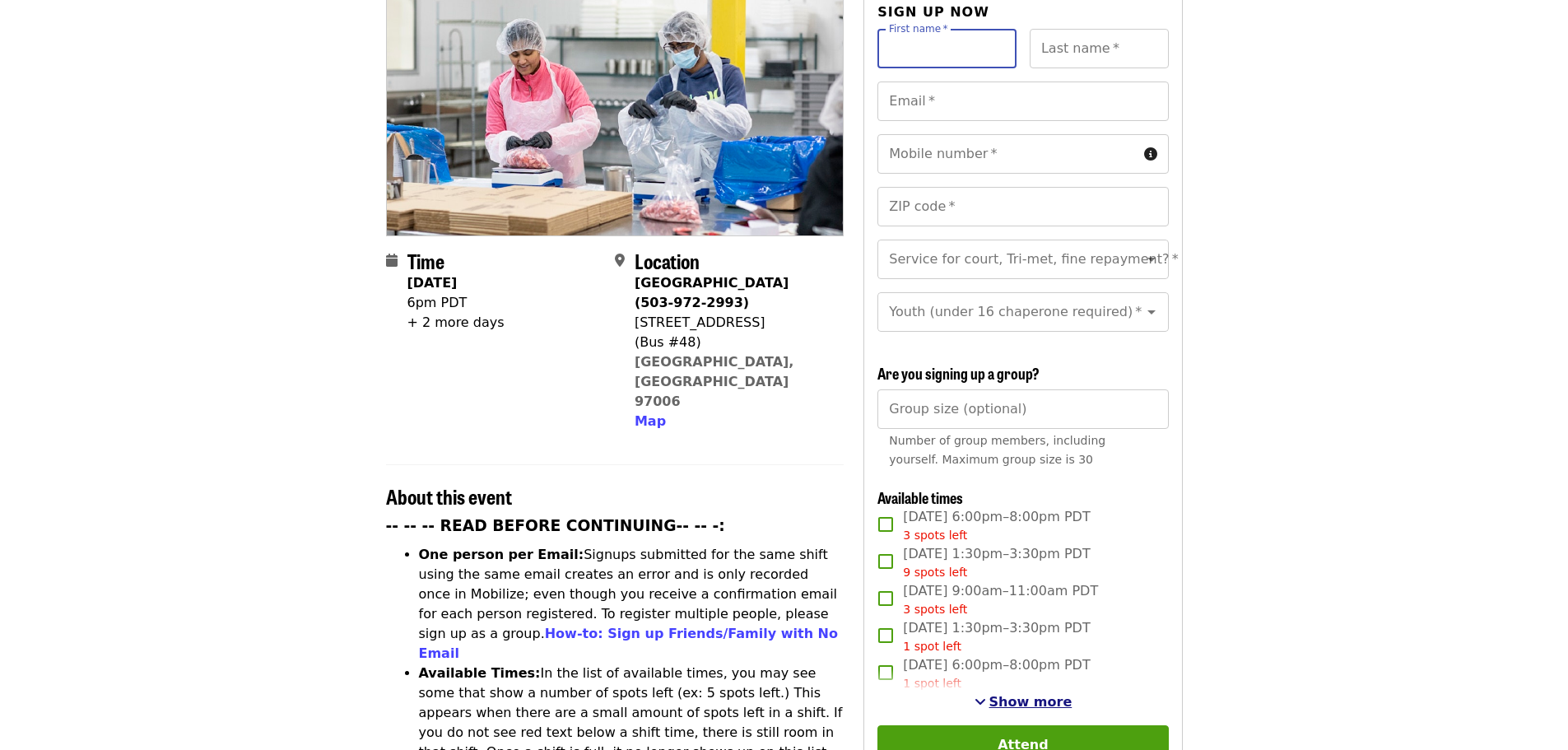
click at [1019, 701] on span "Show more" at bounding box center [1031, 702] width 83 height 16
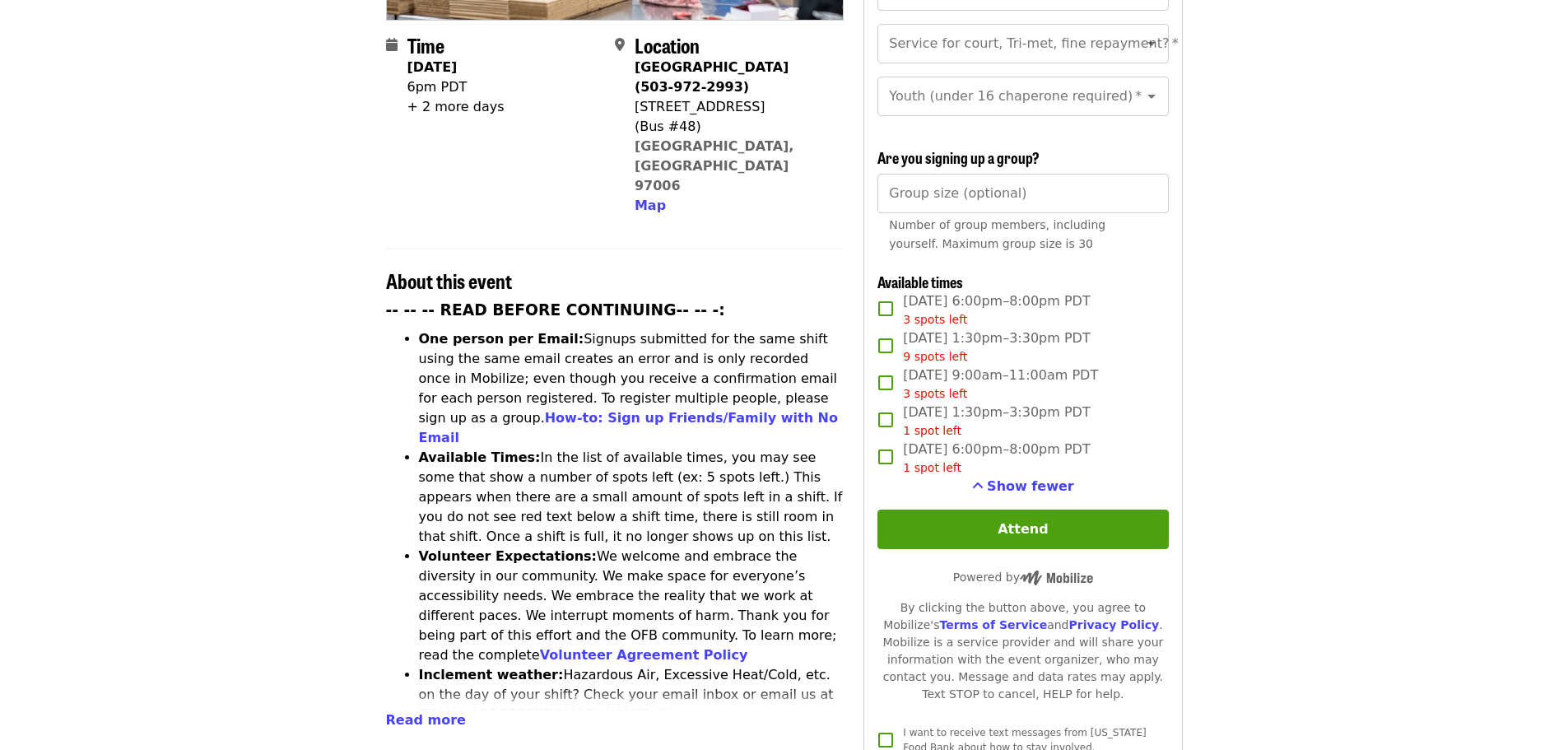
scroll to position [0, 0]
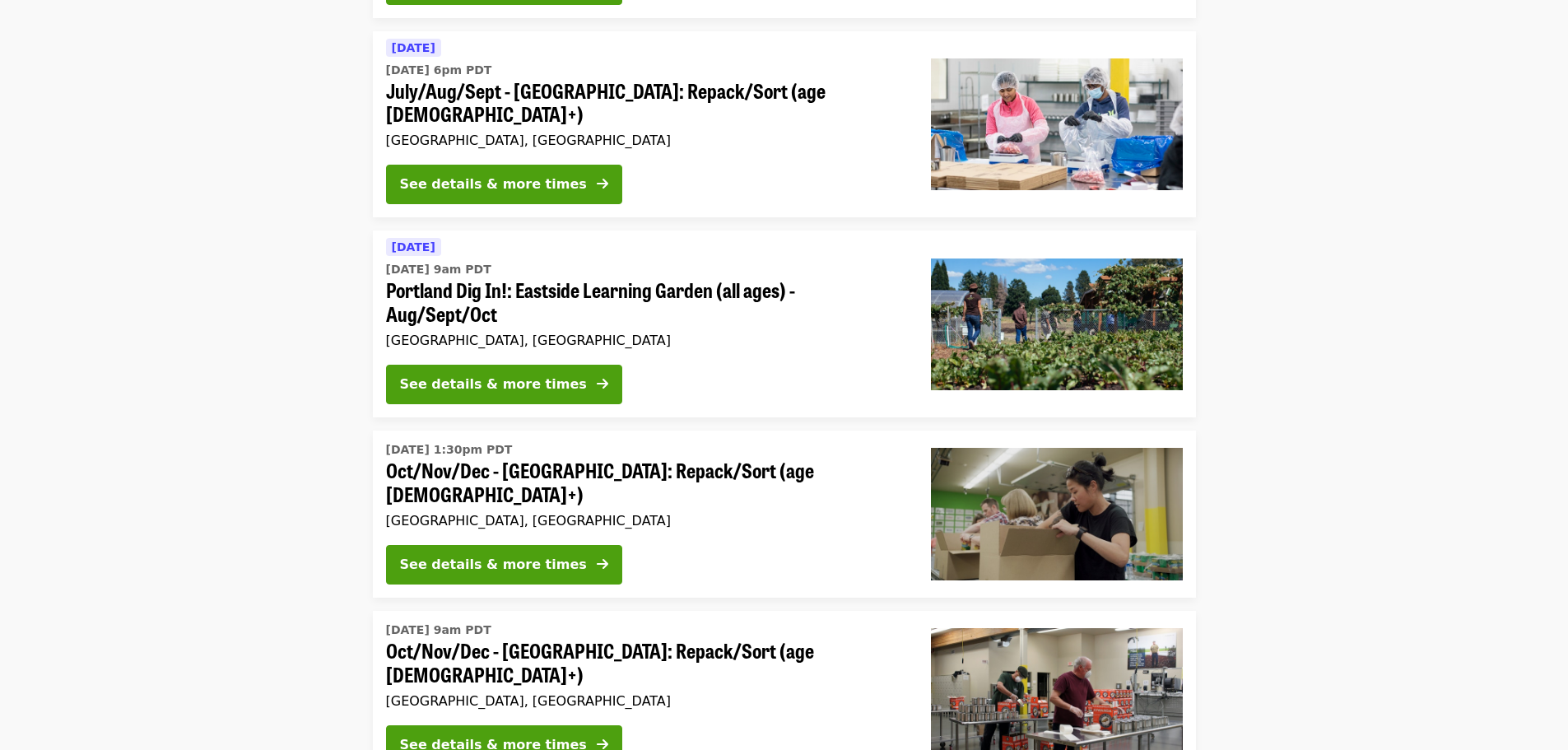
scroll to position [340, 0]
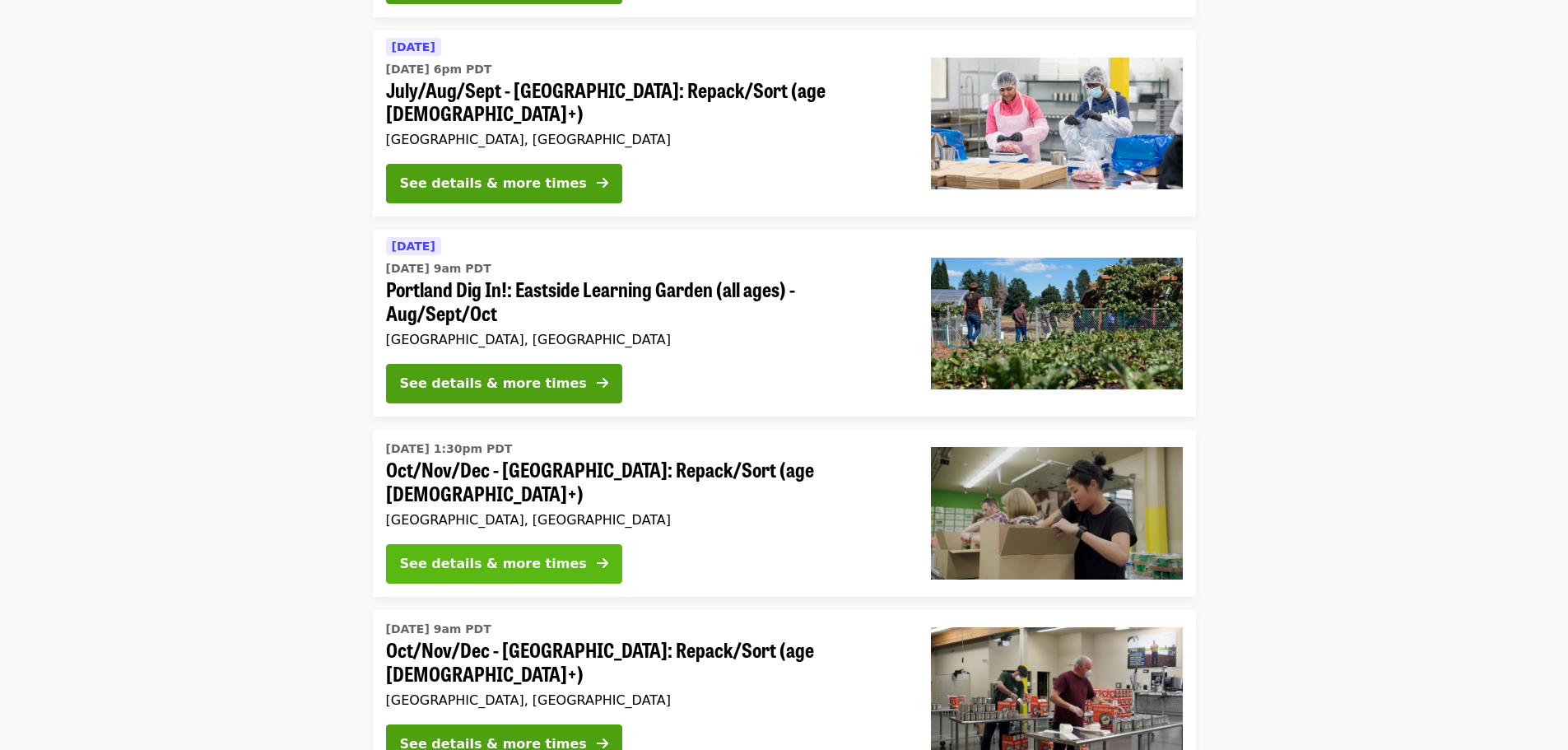
click at [528, 554] on div "See details & more times" at bounding box center [494, 564] width 187 height 20
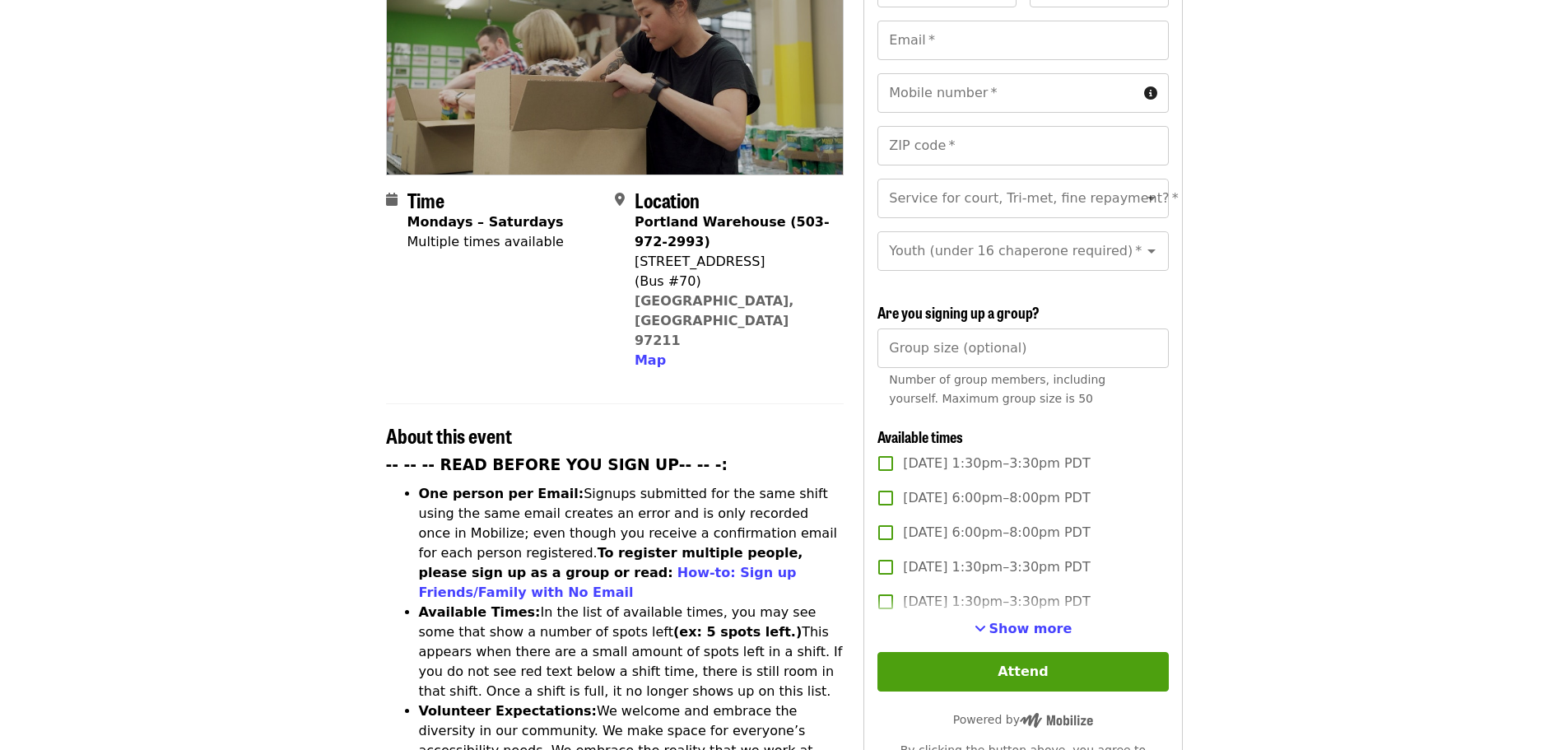
scroll to position [277, 0]
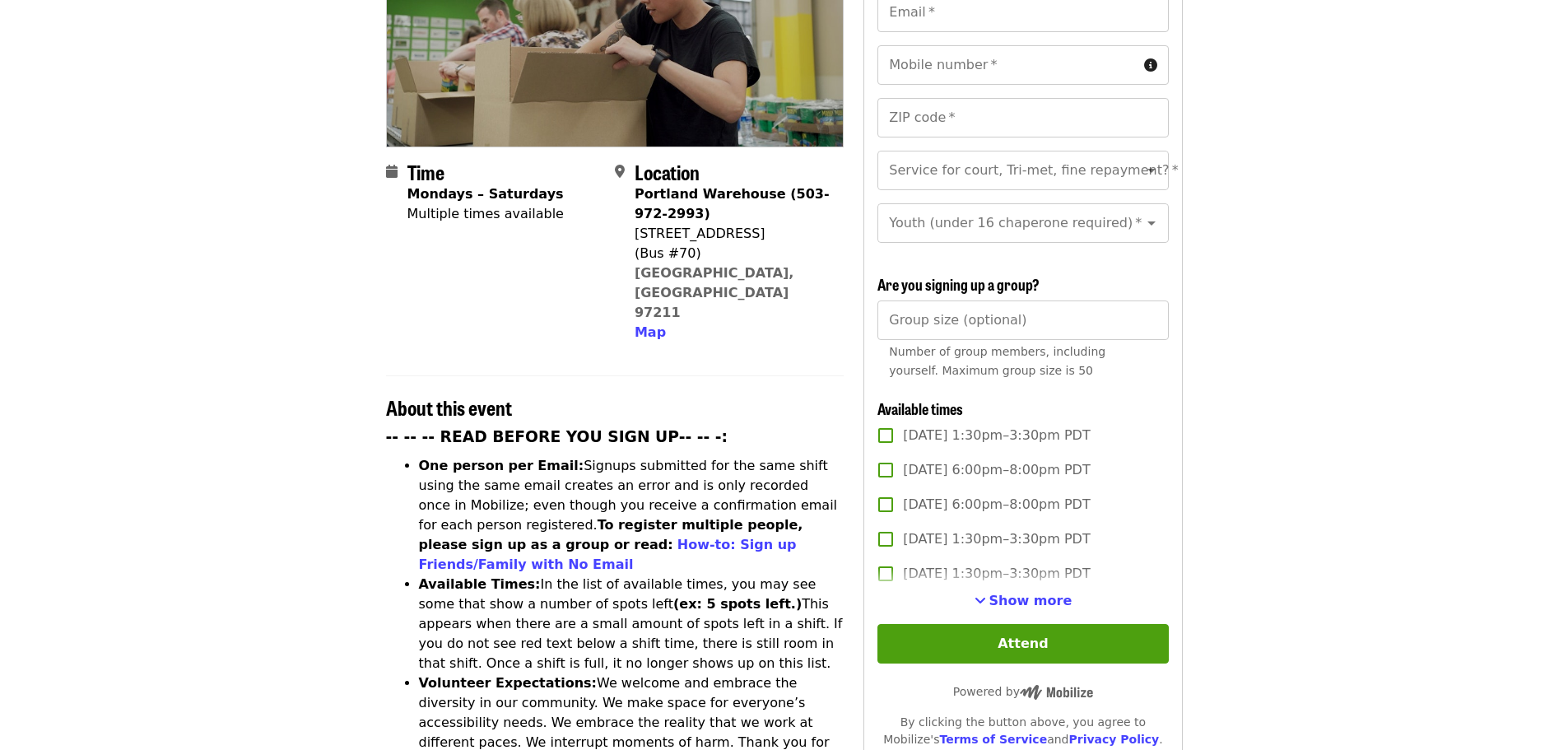
click at [1007, 586] on label "[DATE] 1:30pm–3:30pm PDT" at bounding box center [1011, 573] width 287 height 35
click at [1018, 594] on span "Show more" at bounding box center [1031, 601] width 83 height 16
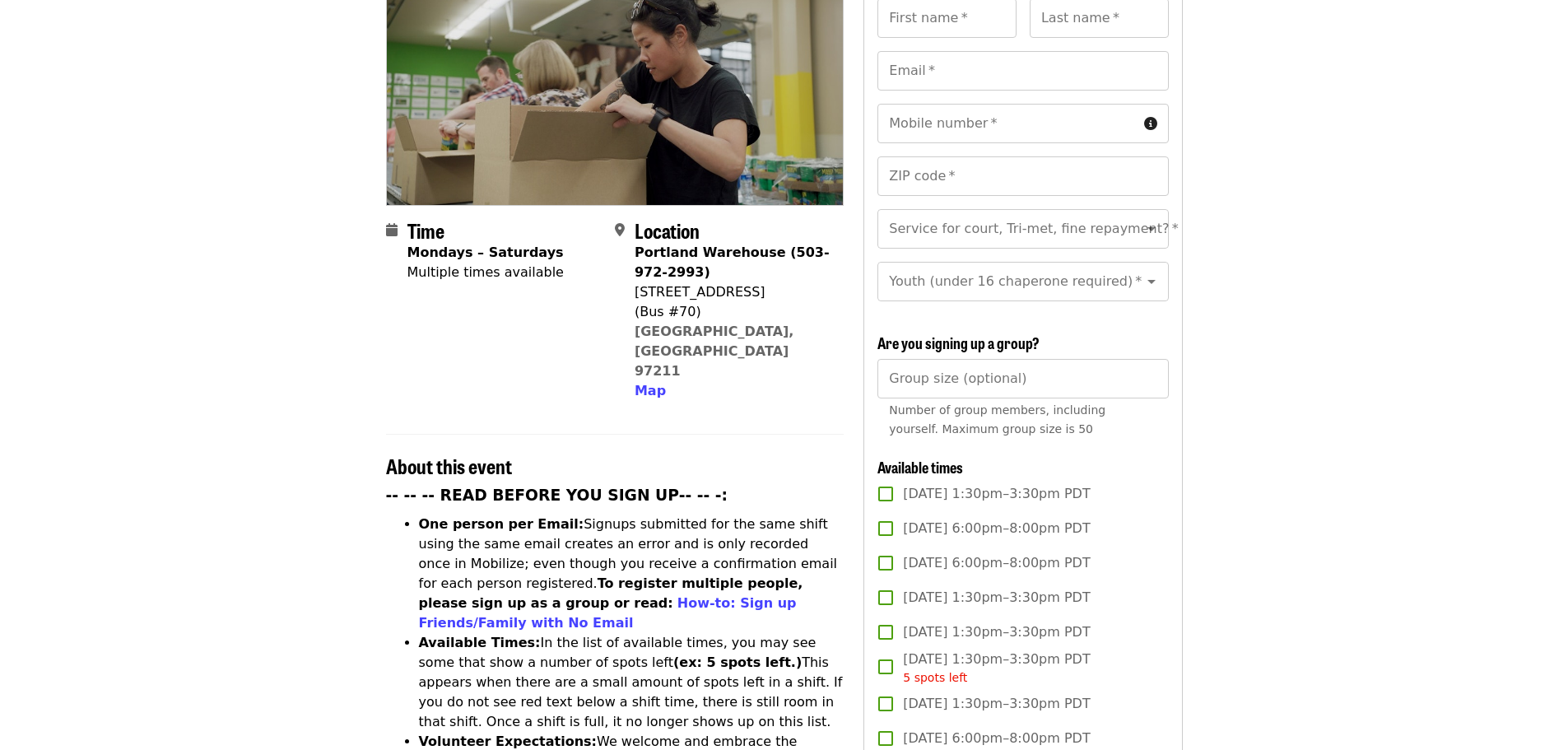
scroll to position [0, 0]
